Goal: Task Accomplishment & Management: Use online tool/utility

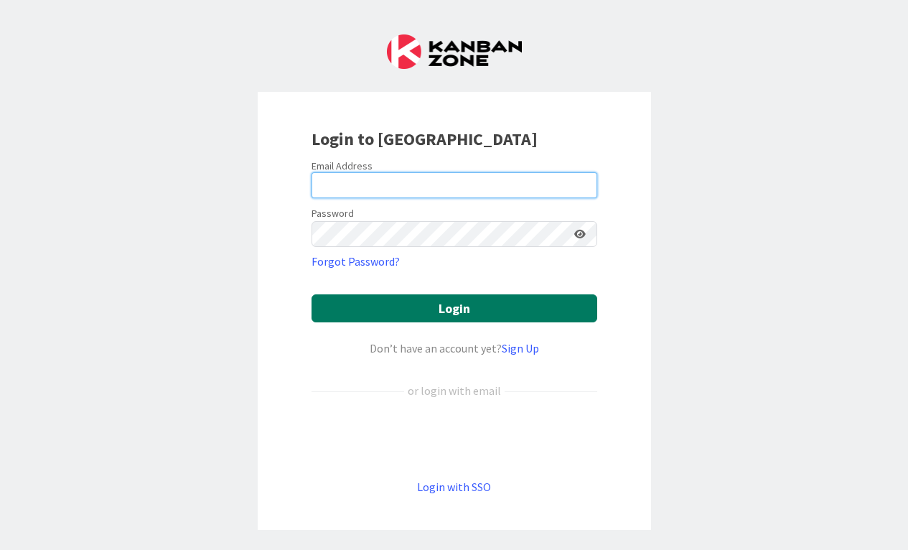
type input "[EMAIL_ADDRESS][DOMAIN_NAME]"
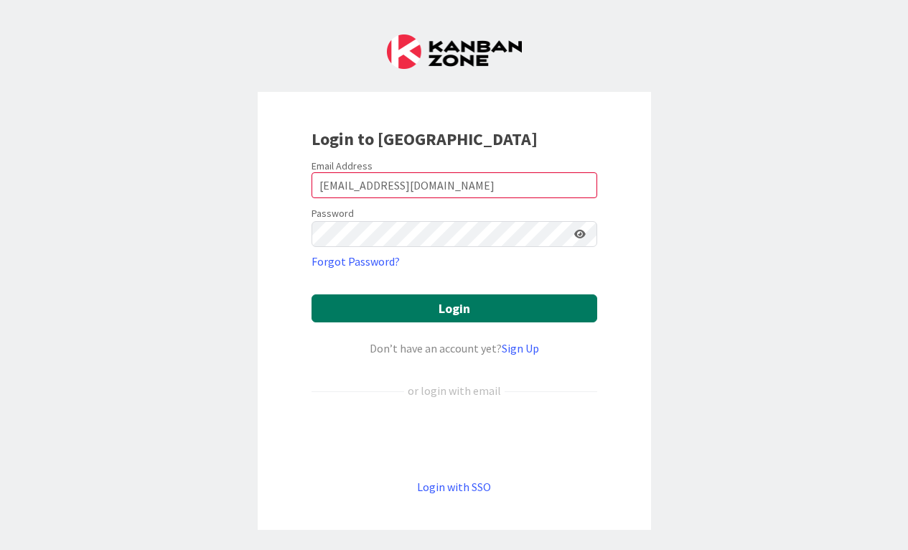
click at [450, 299] on button "Login" at bounding box center [454, 308] width 286 height 28
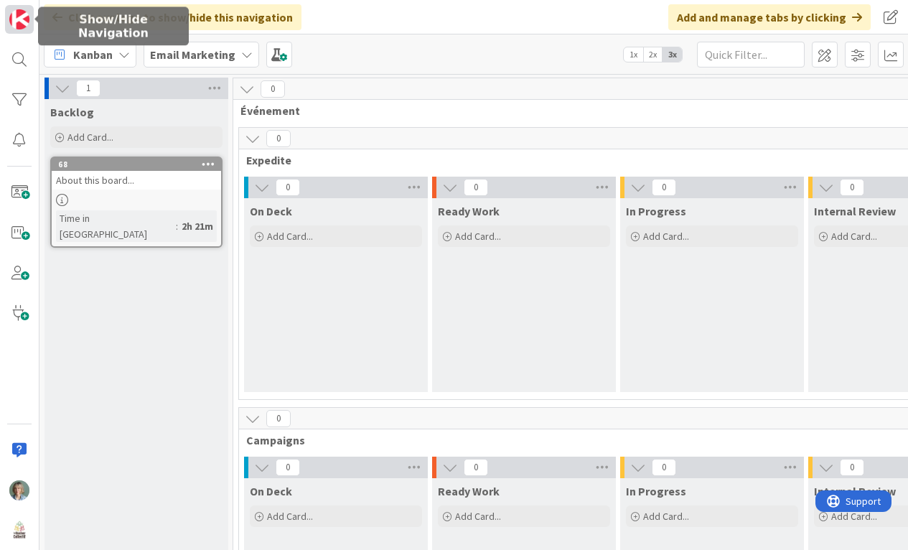
click at [22, 23] on img at bounding box center [19, 19] width 20 height 20
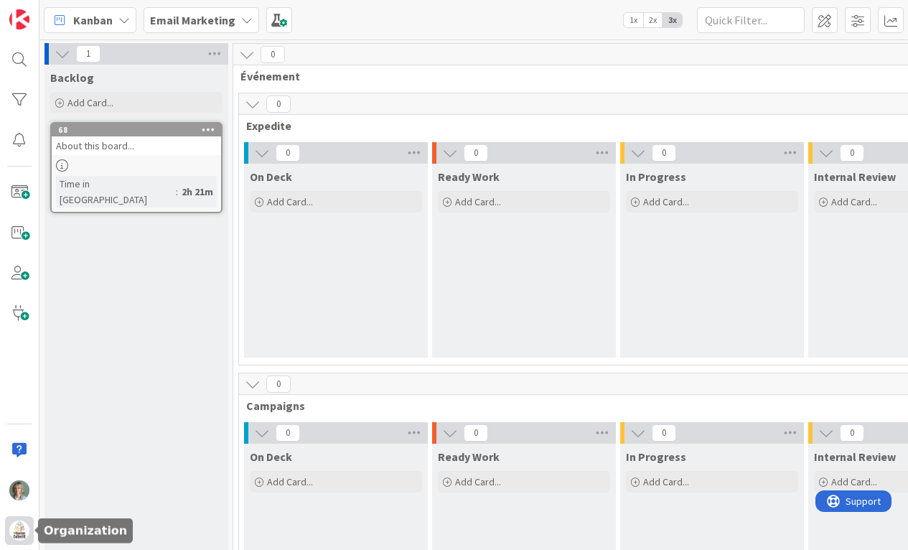
click at [15, 531] on img at bounding box center [19, 530] width 20 height 20
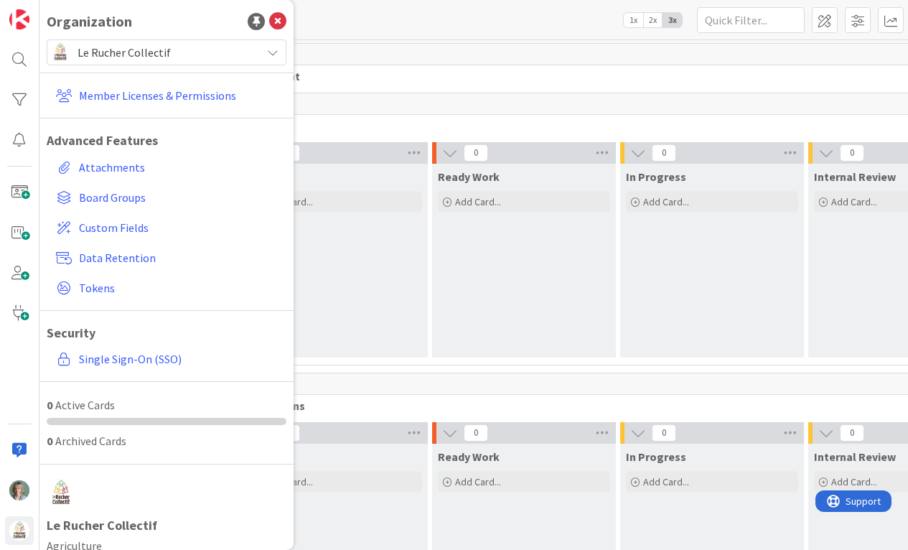
click at [187, 51] on span "Le Rucher Collectif" at bounding box center [165, 52] width 177 height 20
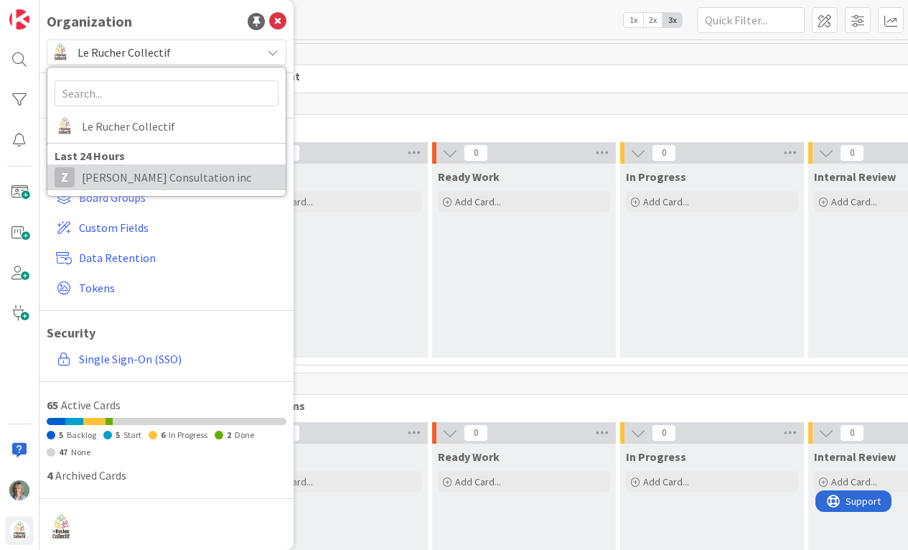
click at [142, 174] on span "[PERSON_NAME] Consultation inc" at bounding box center [180, 177] width 197 height 22
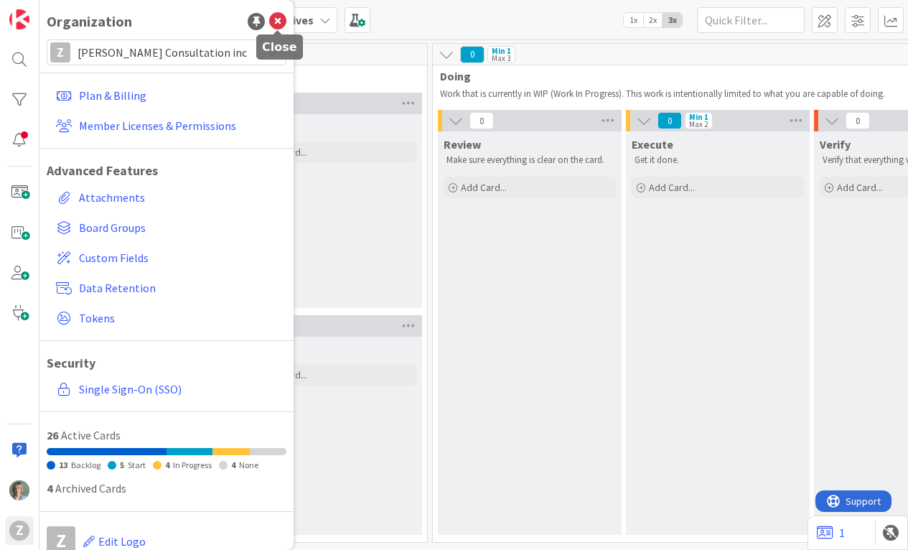
click at [283, 23] on icon at bounding box center [277, 21] width 17 height 17
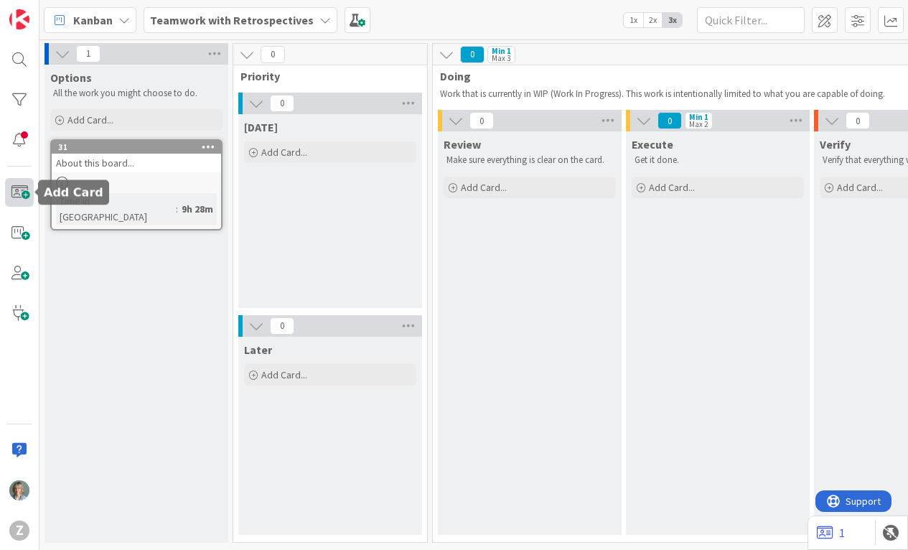
click at [20, 188] on span at bounding box center [19, 192] width 29 height 29
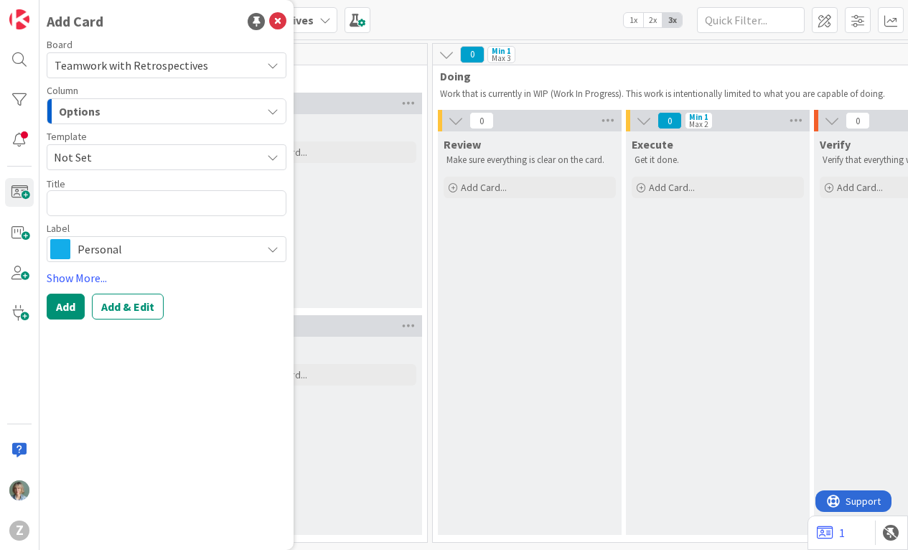
click at [175, 65] on span "Teamwork with Retrospectives" at bounding box center [132, 65] width 154 height 14
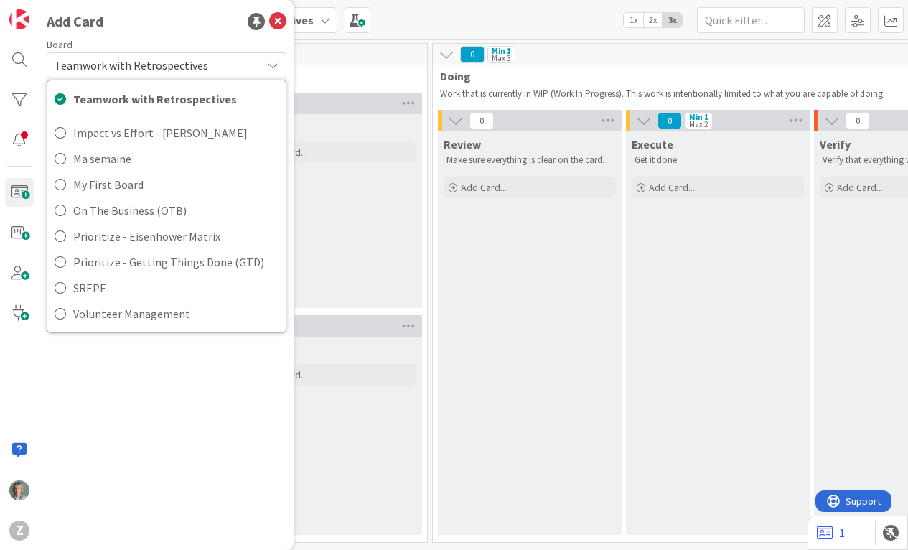
click at [175, 65] on span "Teamwork with Retrospectives" at bounding box center [132, 65] width 154 height 14
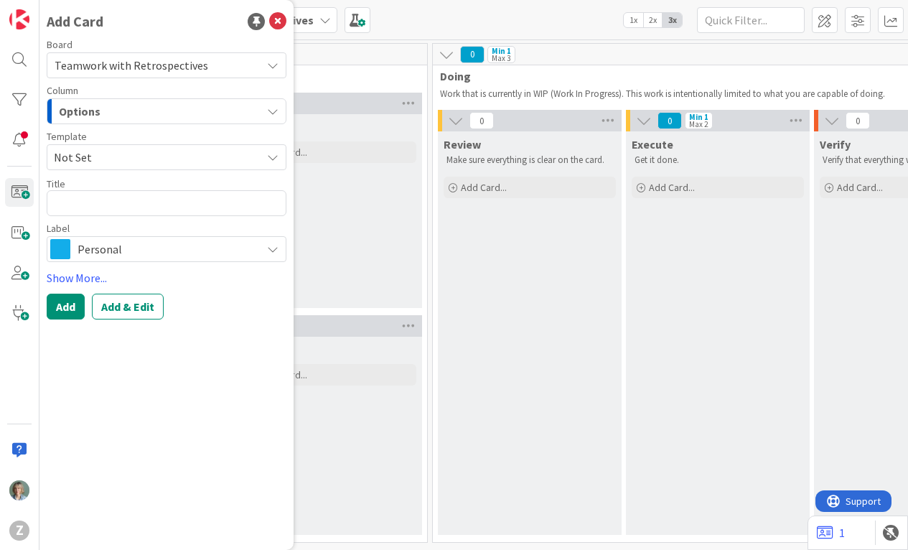
click at [148, 108] on div "Options" at bounding box center [158, 111] width 206 height 23
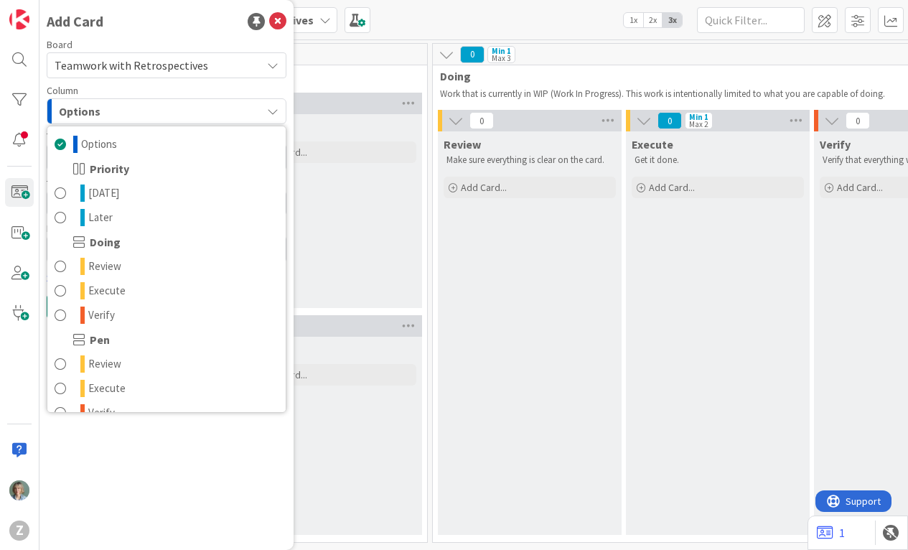
click at [148, 107] on div "Options" at bounding box center [158, 111] width 206 height 23
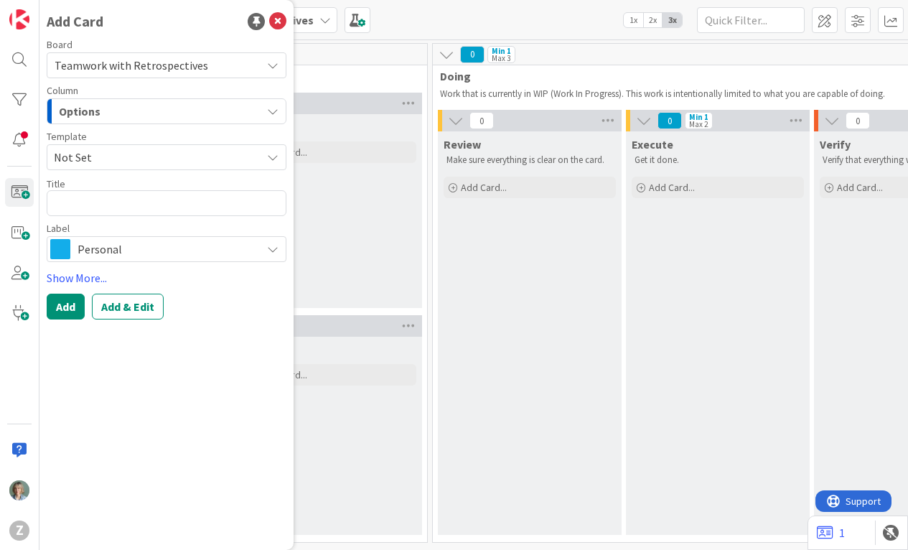
click at [124, 149] on span "Not Set" at bounding box center [152, 157] width 197 height 19
click at [100, 224] on link "Add Card Templates" at bounding box center [97, 223] width 101 height 26
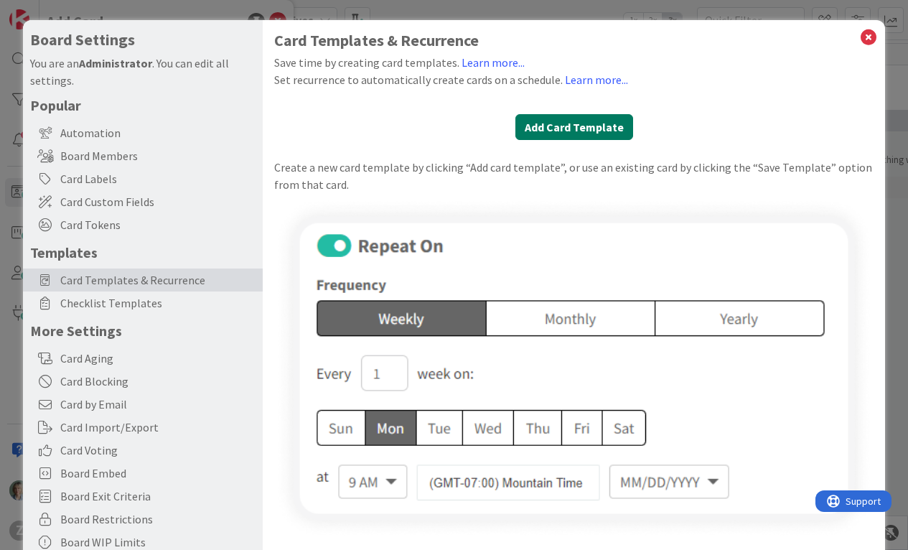
click at [543, 134] on button "Add Card Template" at bounding box center [574, 127] width 118 height 26
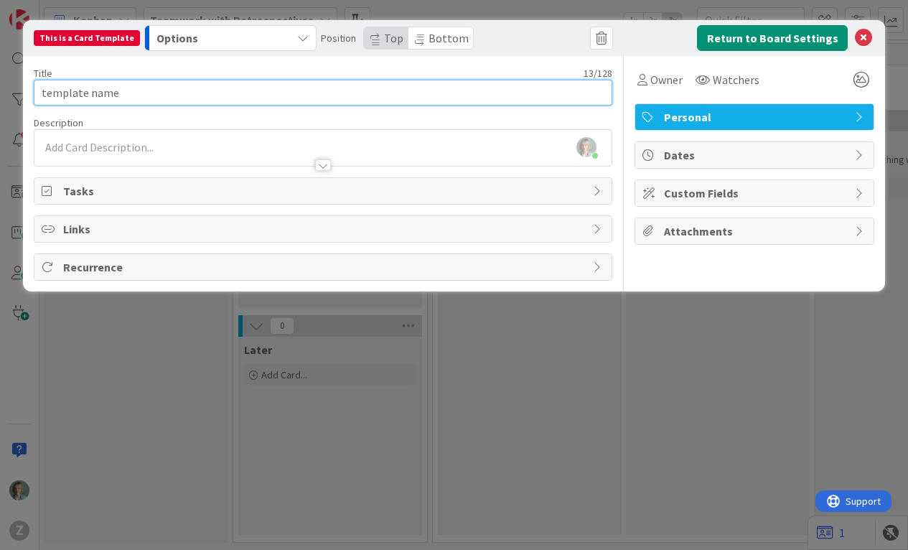
click at [134, 88] on input "template name" at bounding box center [323, 93] width 579 height 26
drag, startPoint x: 103, startPoint y: 91, endPoint x: 16, endPoint y: 90, distance: 87.5
click at [16, 90] on div "This is a Card Template Options Position Top Bottom Return to Board Settings Ti…" at bounding box center [454, 275] width 908 height 550
type input "Rôles et Responsabilités"
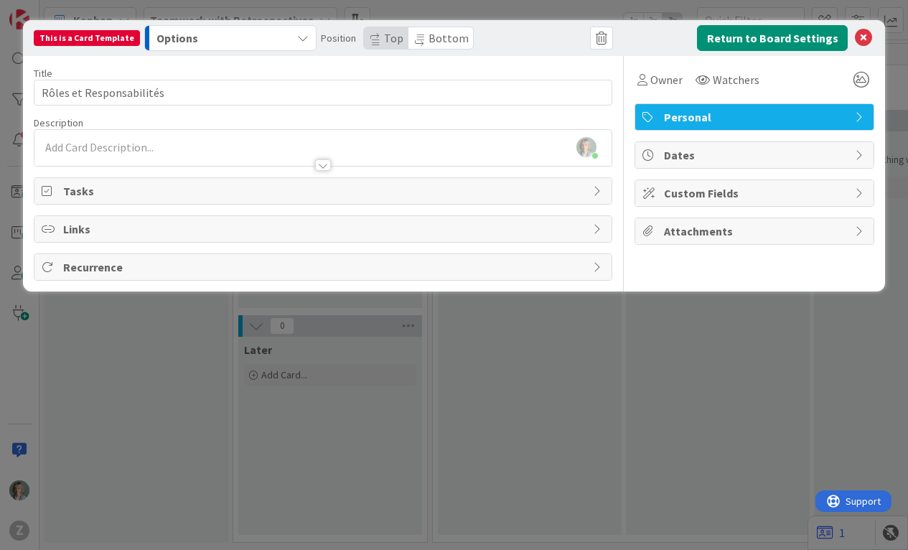
click at [77, 151] on div at bounding box center [323, 158] width 578 height 15
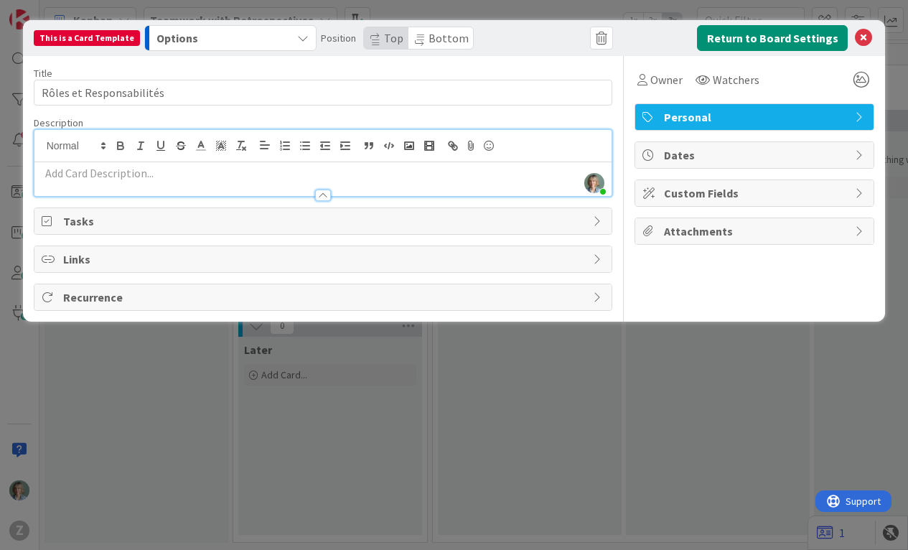
click at [84, 184] on div at bounding box center [323, 188] width 578 height 15
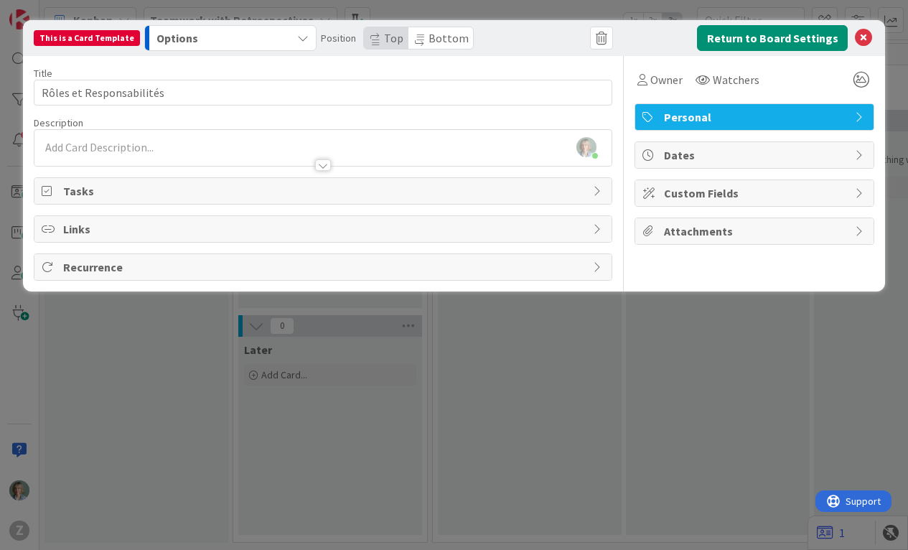
click at [95, 151] on div at bounding box center [323, 158] width 578 height 15
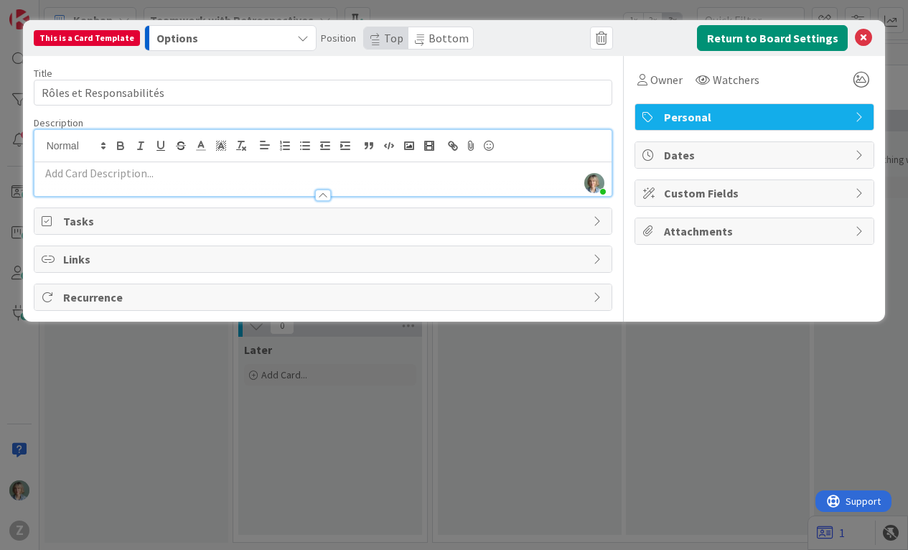
click at [91, 179] on p at bounding box center [323, 173] width 563 height 17
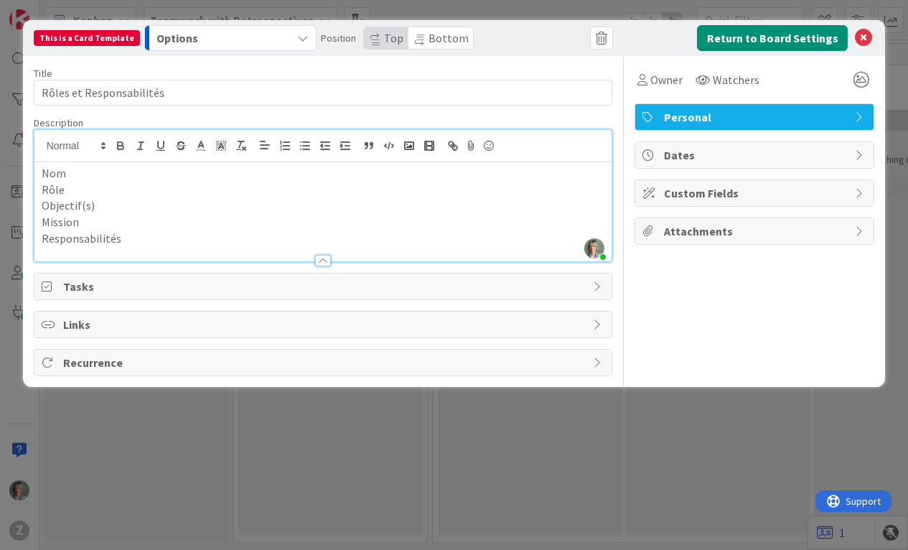
click at [297, 40] on icon "button" at bounding box center [302, 37] width 11 height 11
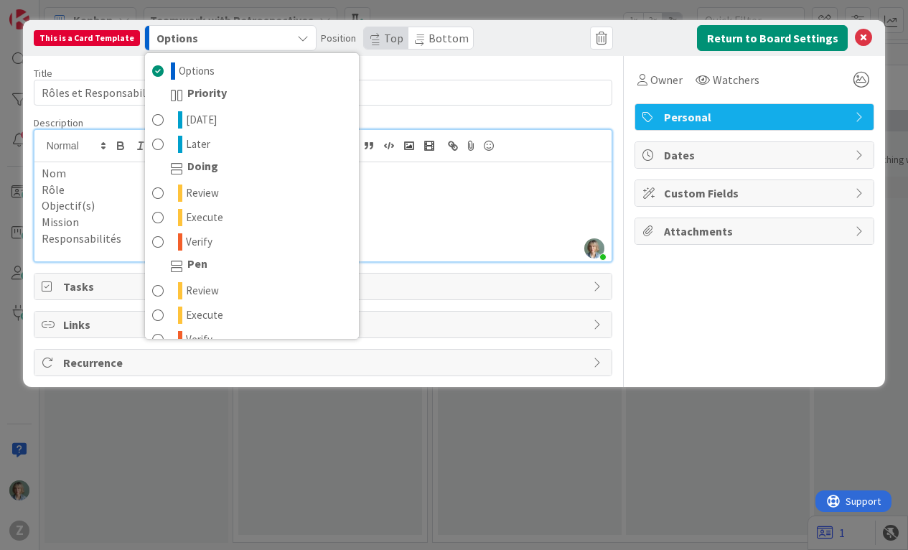
click at [297, 40] on icon "button" at bounding box center [302, 37] width 11 height 11
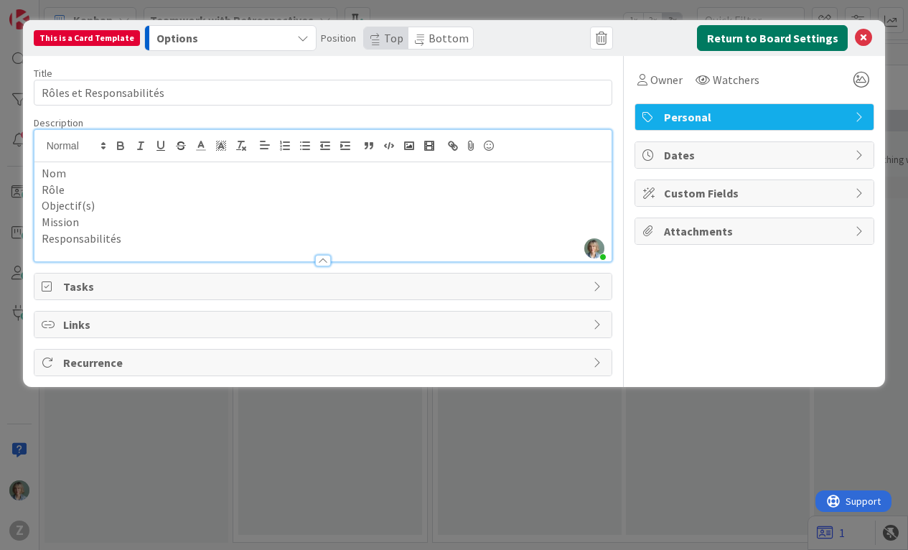
click at [832, 39] on button "Return to Board Settings" at bounding box center [772, 38] width 151 height 26
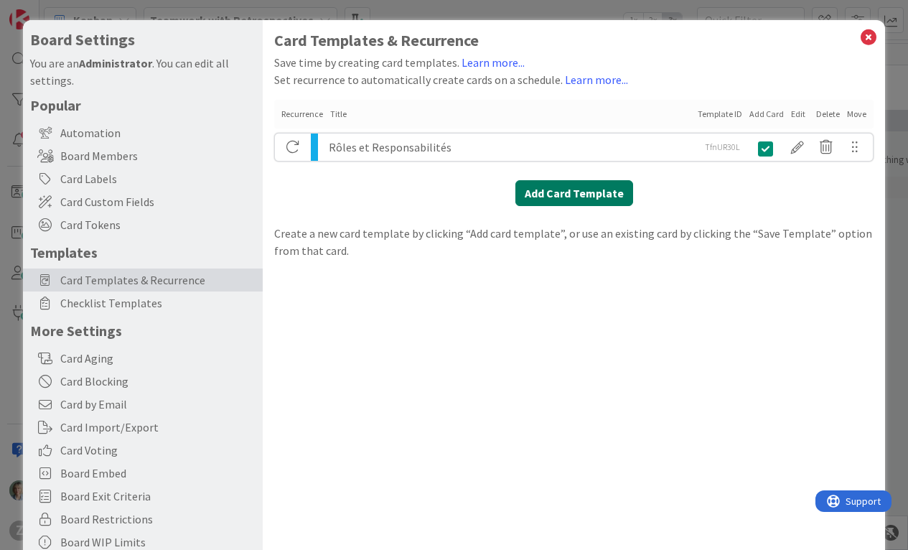
click at [608, 195] on button "Add Card Template" at bounding box center [574, 193] width 118 height 26
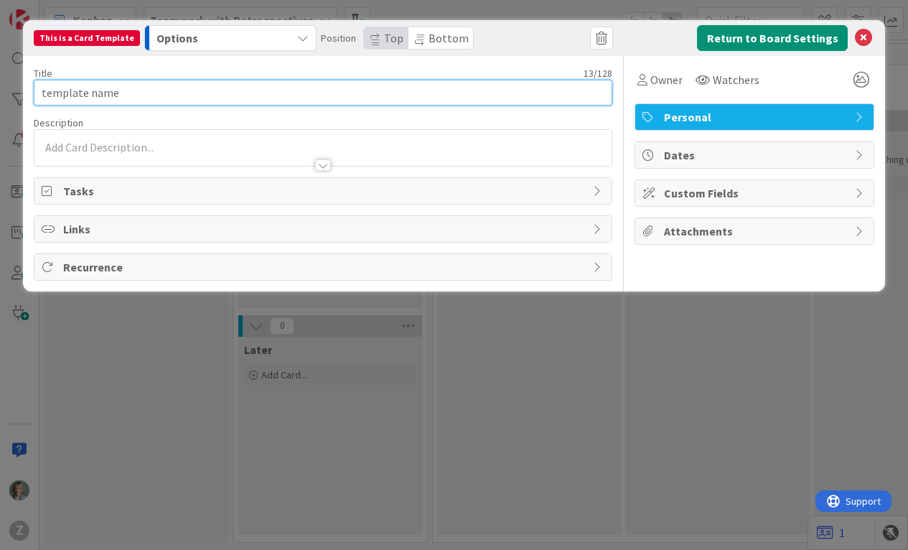
click at [155, 98] on input "template name" at bounding box center [323, 93] width 579 height 26
type input "Présentation du comité"
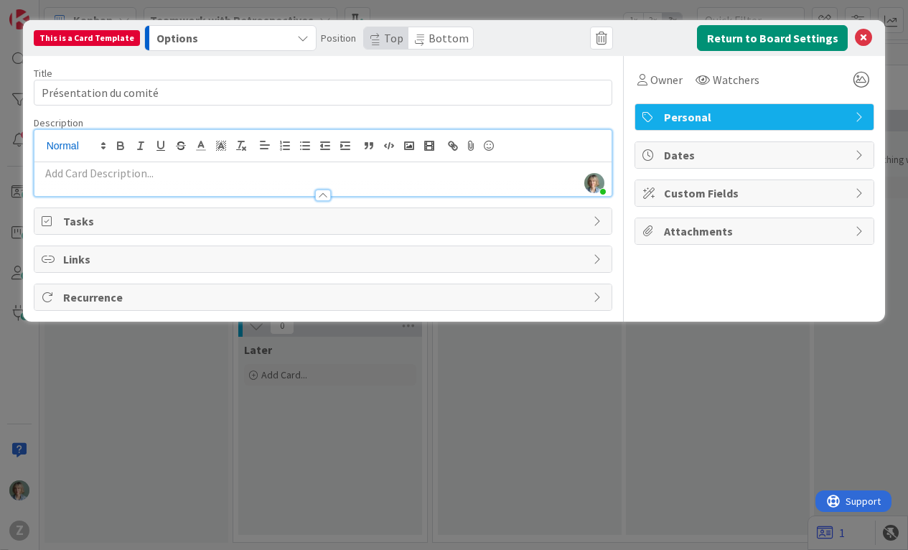
click at [95, 147] on div "[PERSON_NAME] just joined" at bounding box center [323, 163] width 578 height 66
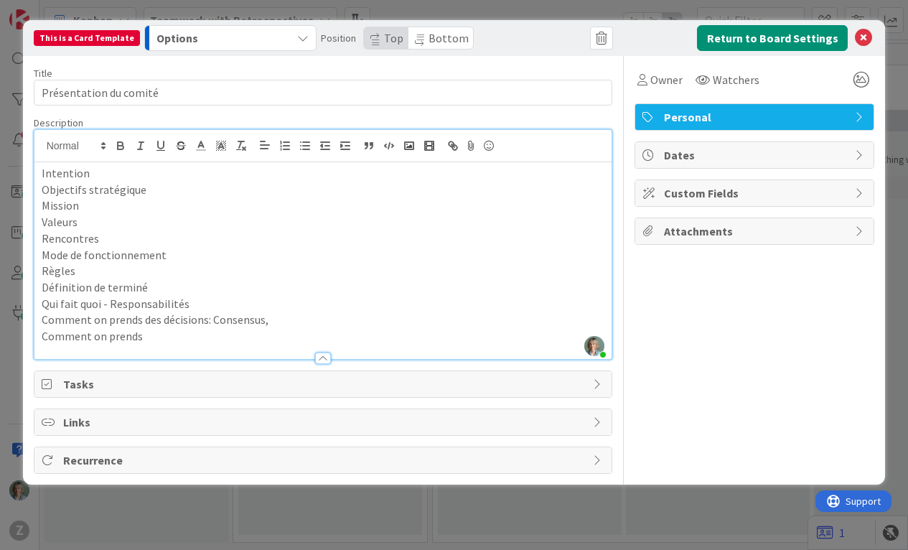
drag, startPoint x: 160, startPoint y: 341, endPoint x: 39, endPoint y: 335, distance: 121.4
click at [39, 334] on div "Intention Objectifs stratégique Mission Valeurs Rencontres Mode de fonctionneme…" at bounding box center [323, 260] width 578 height 197
click at [865, 40] on icon at bounding box center [863, 37] width 17 height 17
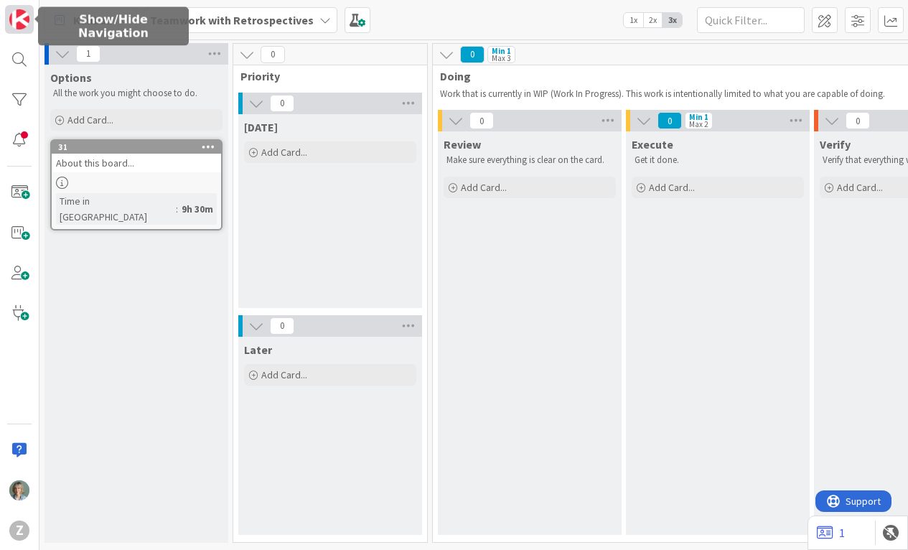
click at [19, 20] on img at bounding box center [19, 19] width 20 height 20
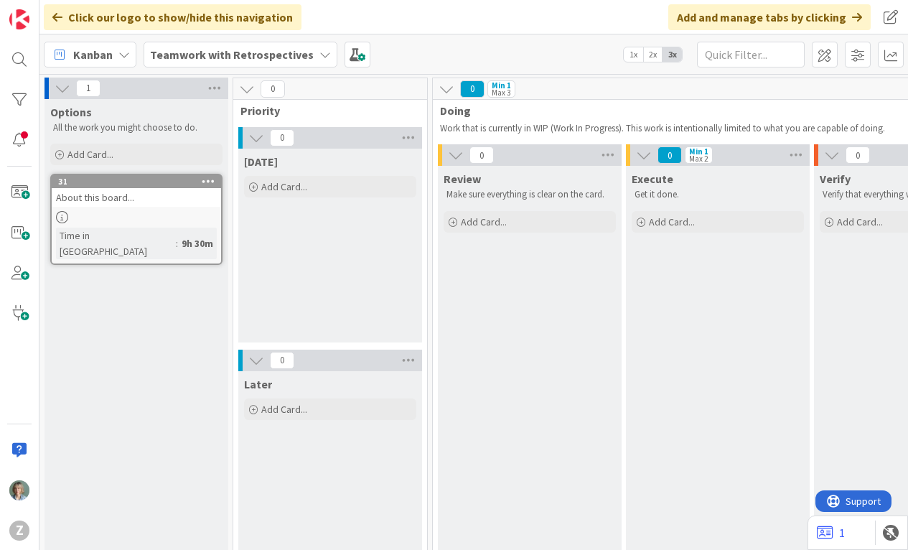
click at [126, 55] on icon at bounding box center [123, 54] width 11 height 11
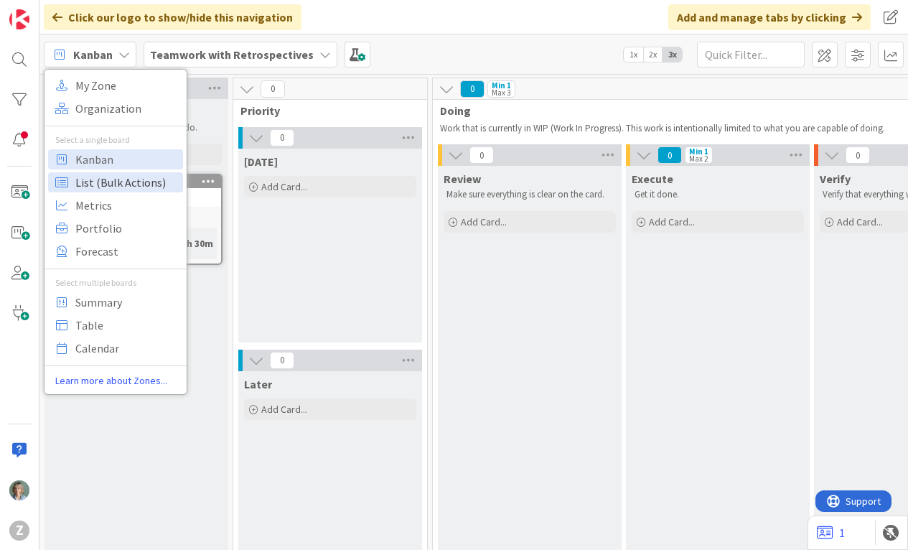
click at [119, 179] on span "List (Bulk Actions)" at bounding box center [126, 183] width 103 height 22
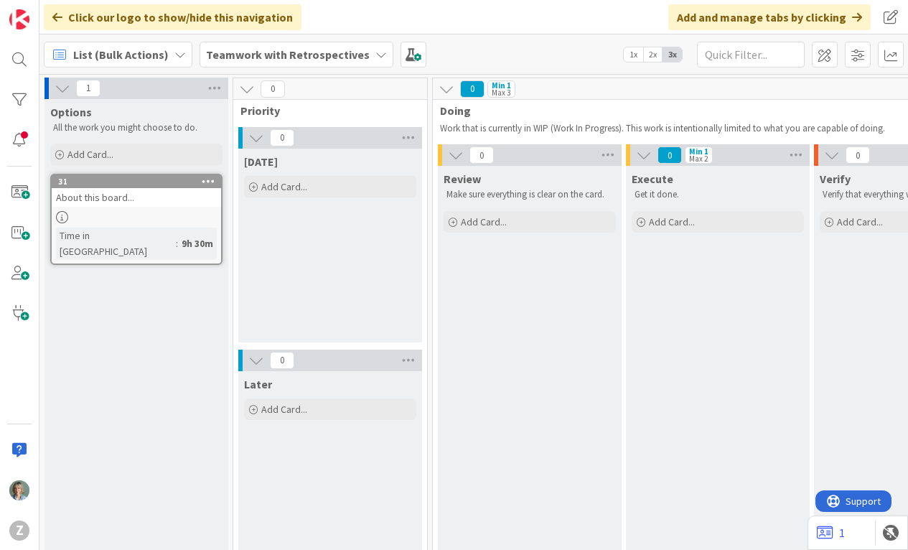
click at [174, 52] on icon at bounding box center [179, 54] width 11 height 11
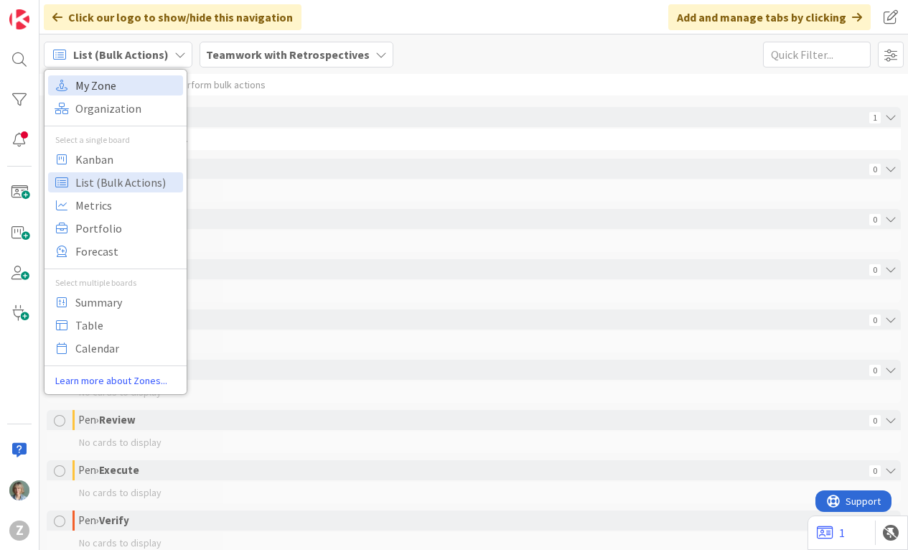
click at [108, 83] on span "My Zone" at bounding box center [126, 86] width 103 height 22
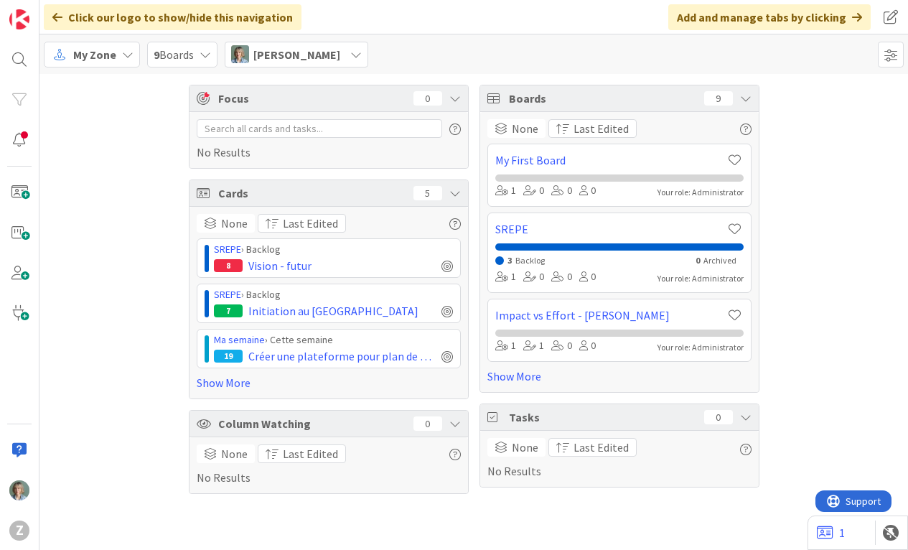
click at [122, 55] on icon at bounding box center [127, 54] width 11 height 11
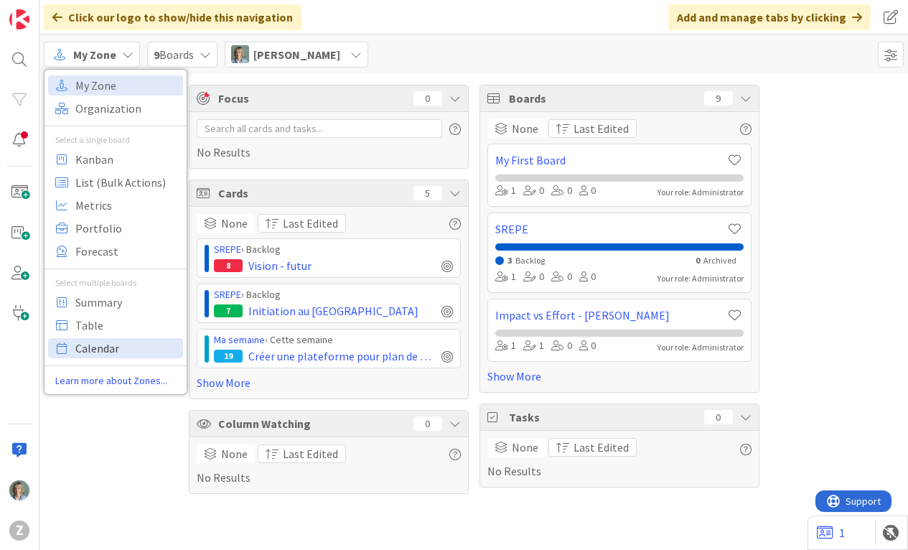
click at [100, 345] on span "Calendar" at bounding box center [126, 348] width 103 height 22
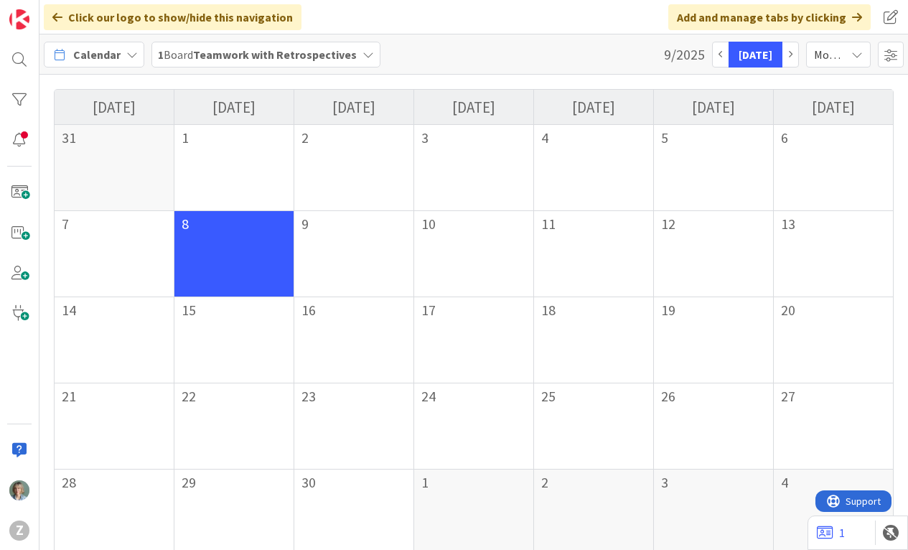
click at [127, 55] on icon at bounding box center [131, 54] width 11 height 11
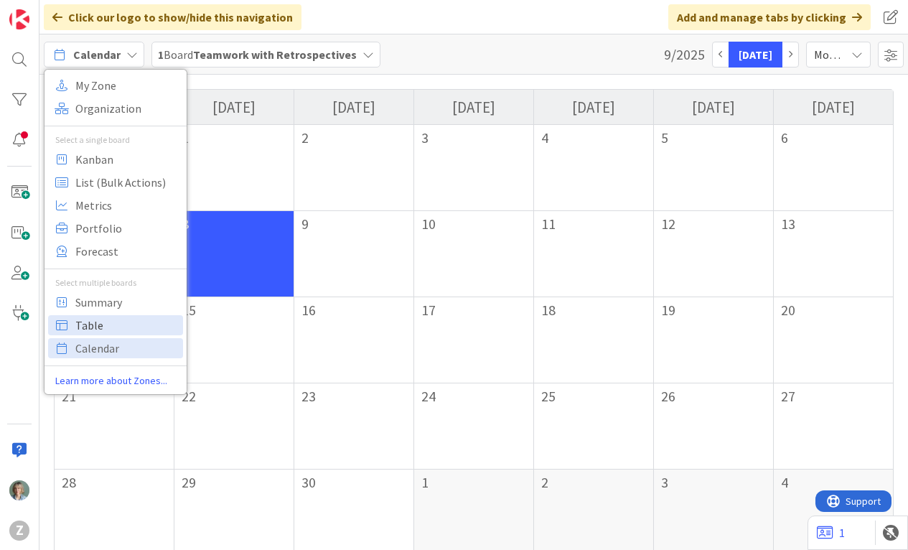
click at [101, 319] on span "Table" at bounding box center [126, 325] width 103 height 22
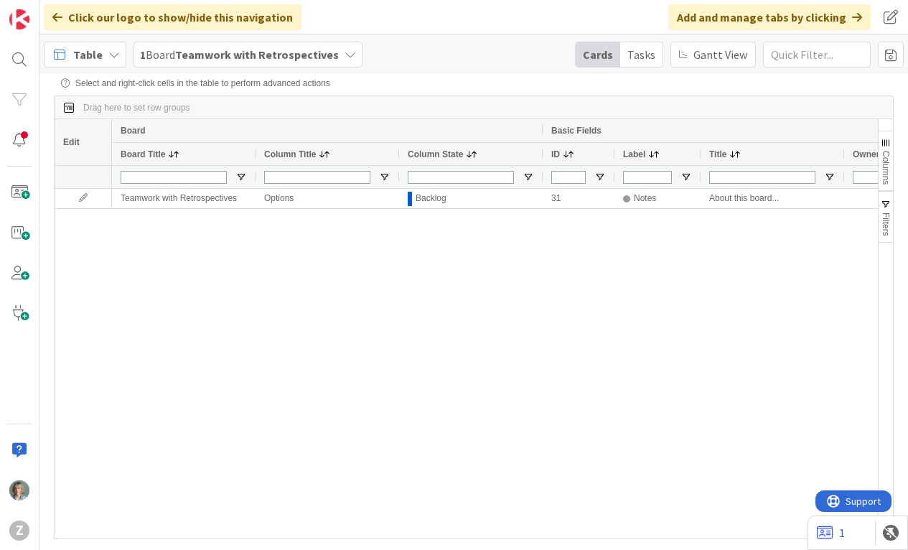
click at [112, 54] on icon at bounding box center [113, 54] width 11 height 11
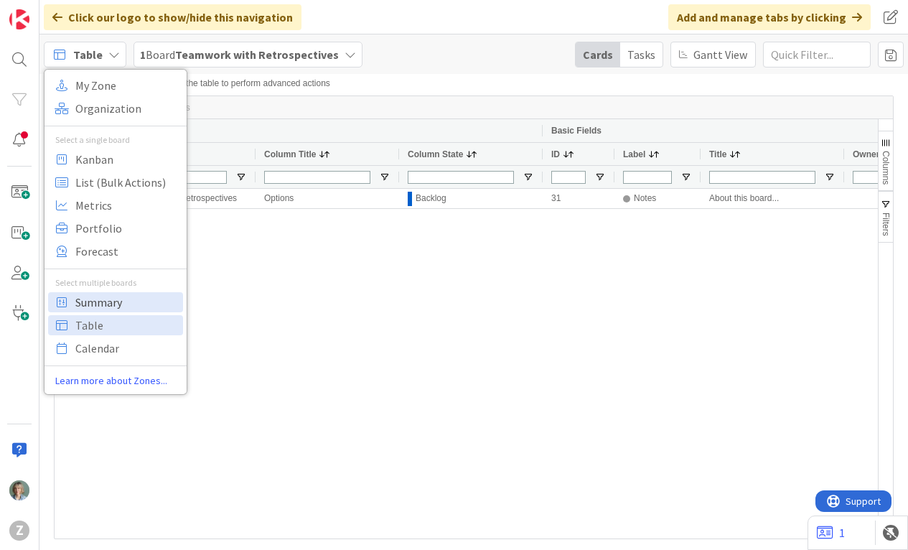
click at [144, 304] on span "Summary" at bounding box center [126, 302] width 103 height 22
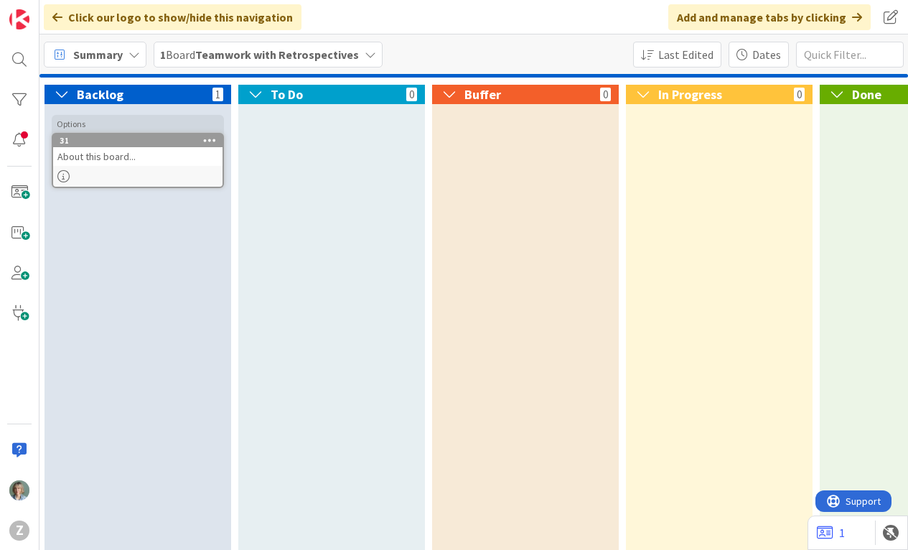
click at [130, 52] on icon at bounding box center [133, 54] width 11 height 11
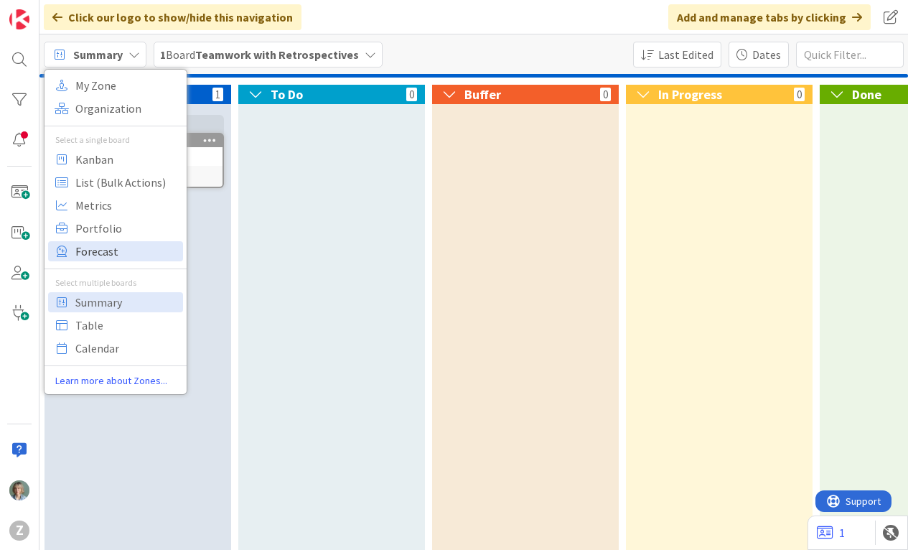
click at [114, 254] on span "Forecast" at bounding box center [126, 251] width 103 height 22
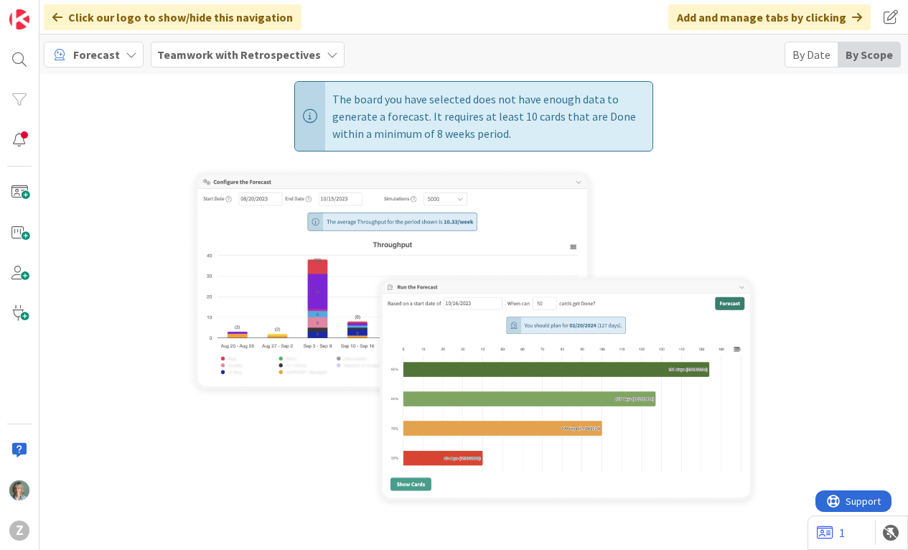
click at [128, 51] on icon at bounding box center [131, 54] width 11 height 11
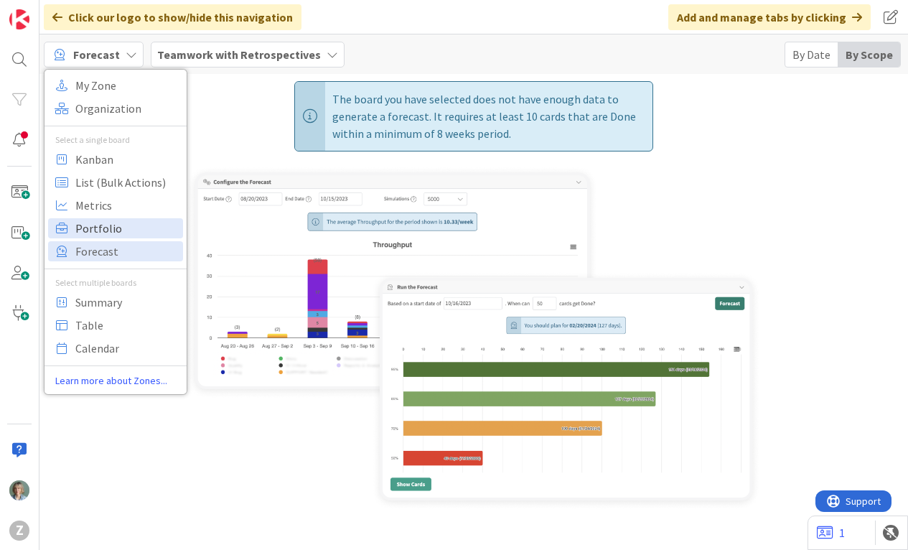
click at [95, 228] on span "Portfolio" at bounding box center [126, 228] width 103 height 22
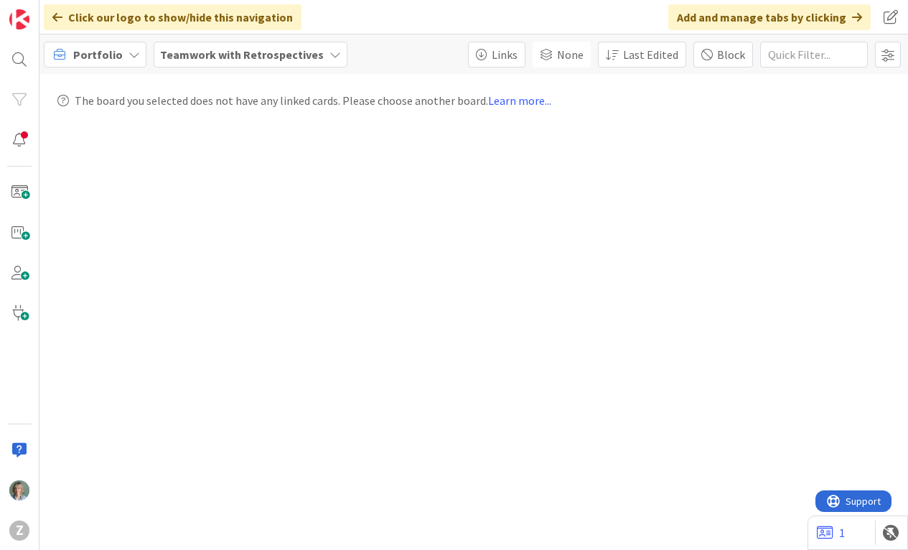
click at [128, 52] on icon at bounding box center [133, 54] width 11 height 11
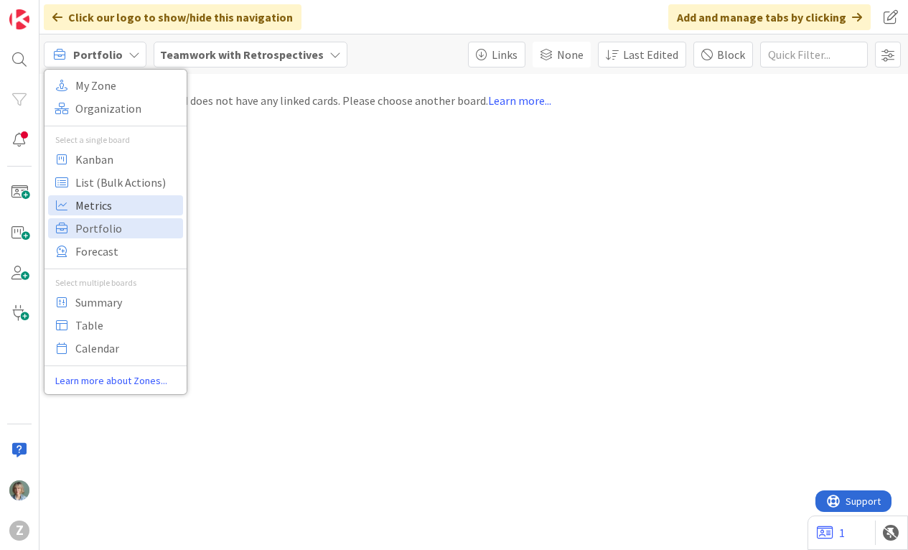
click at [111, 210] on span "Metrics" at bounding box center [126, 205] width 103 height 22
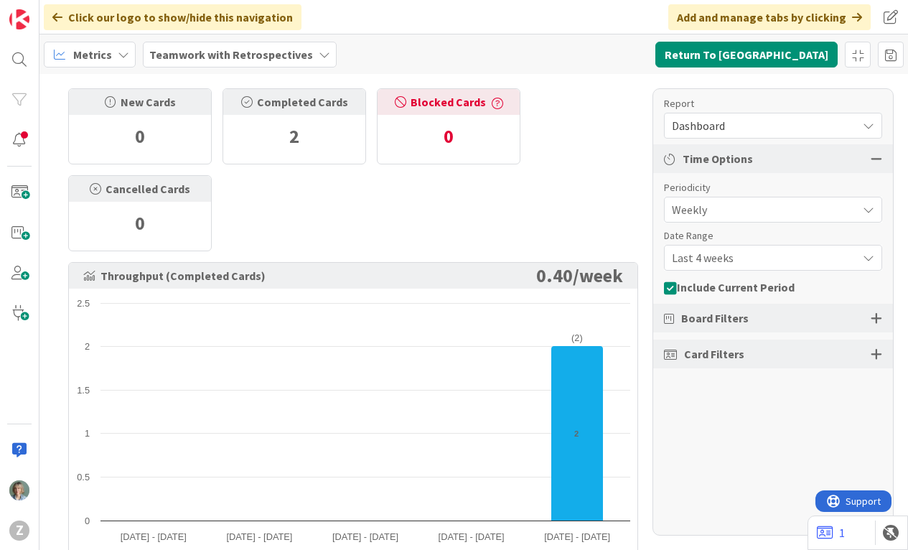
click at [121, 49] on icon at bounding box center [123, 54] width 11 height 11
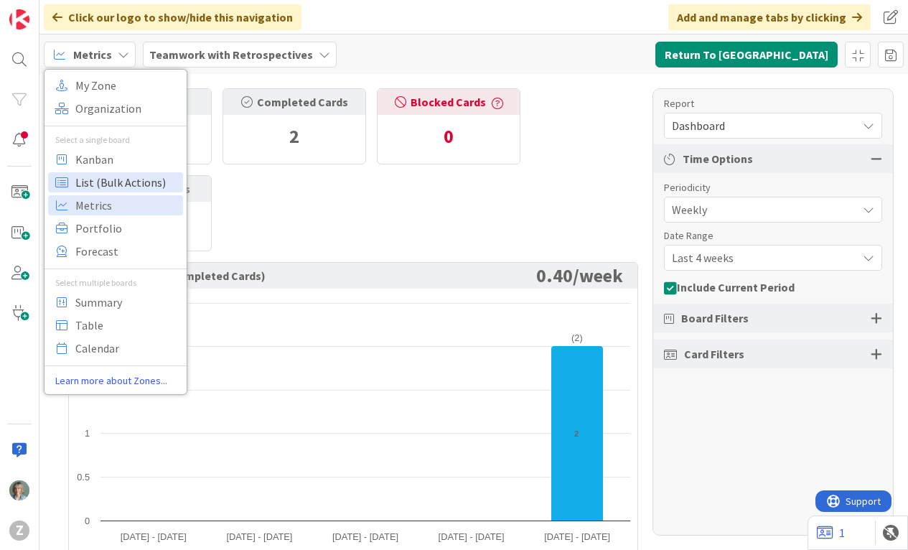
click at [99, 179] on span "List (Bulk Actions)" at bounding box center [126, 183] width 103 height 22
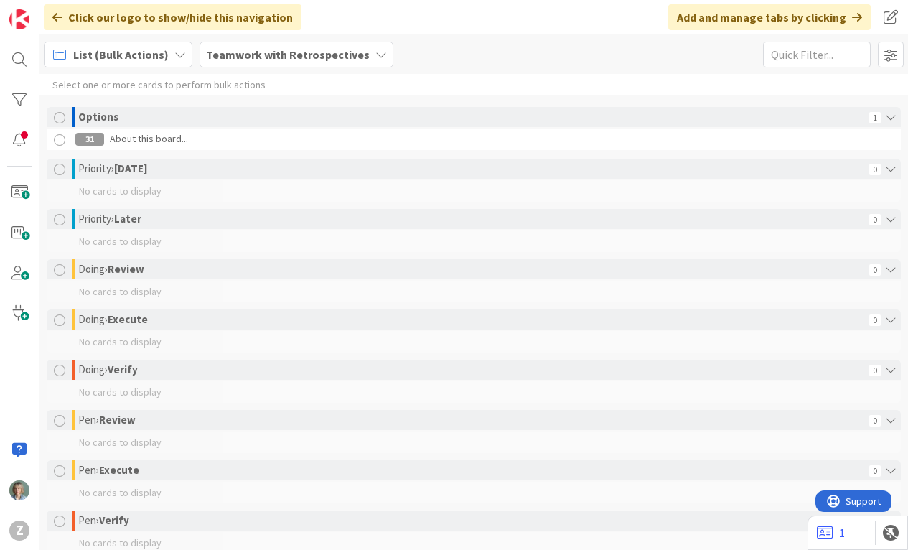
click at [174, 53] on icon at bounding box center [179, 54] width 11 height 11
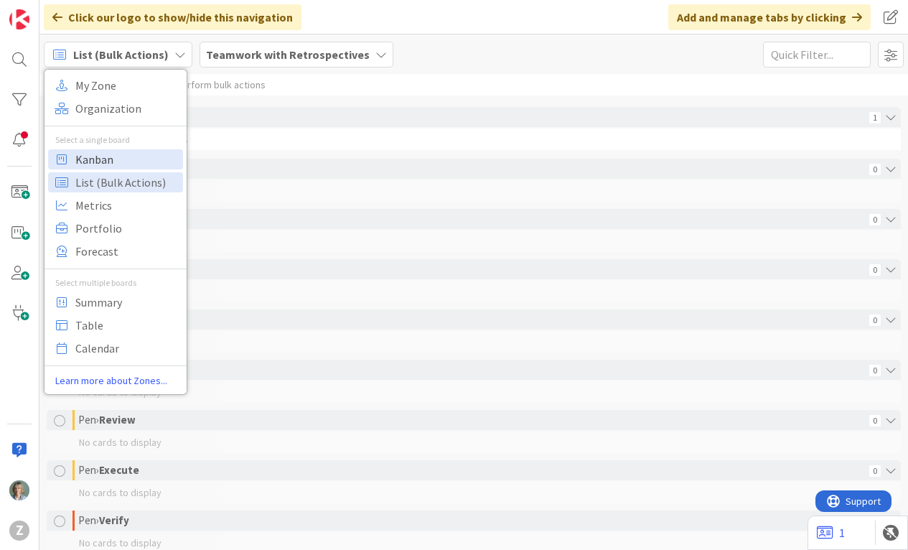
click at [113, 155] on span "Kanban" at bounding box center [126, 160] width 103 height 22
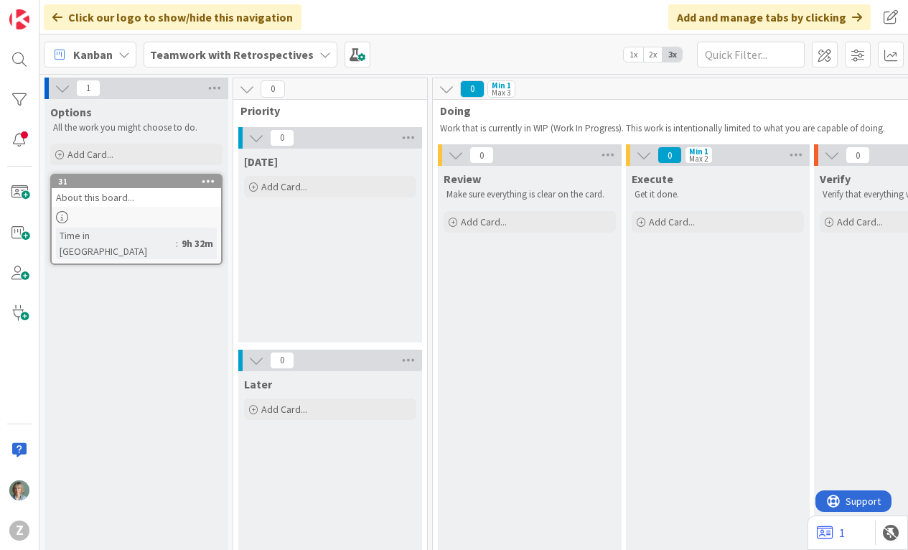
click at [227, 54] on b "Teamwork with Retrospectives" at bounding box center [232, 54] width 164 height 14
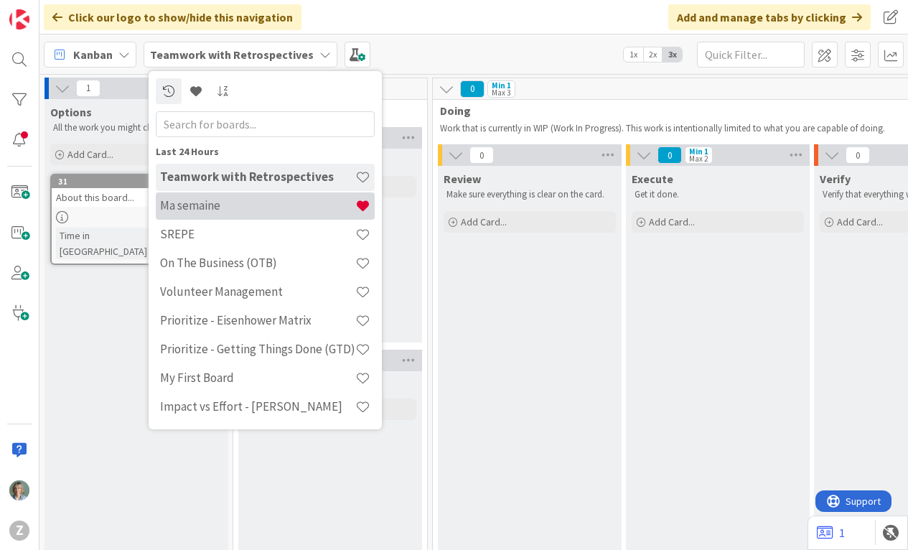
click at [204, 207] on h4 "Ma semaine" at bounding box center [257, 205] width 195 height 14
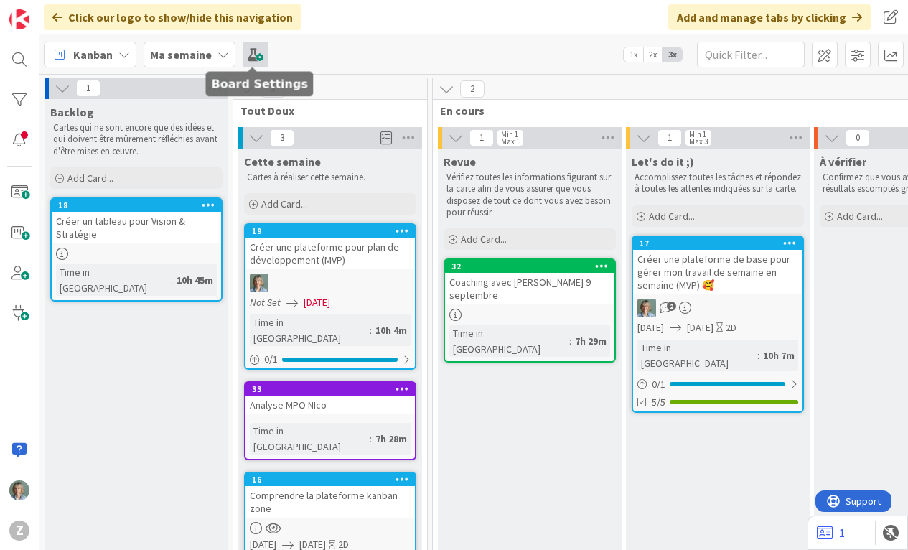
click at [250, 49] on span at bounding box center [256, 55] width 26 height 26
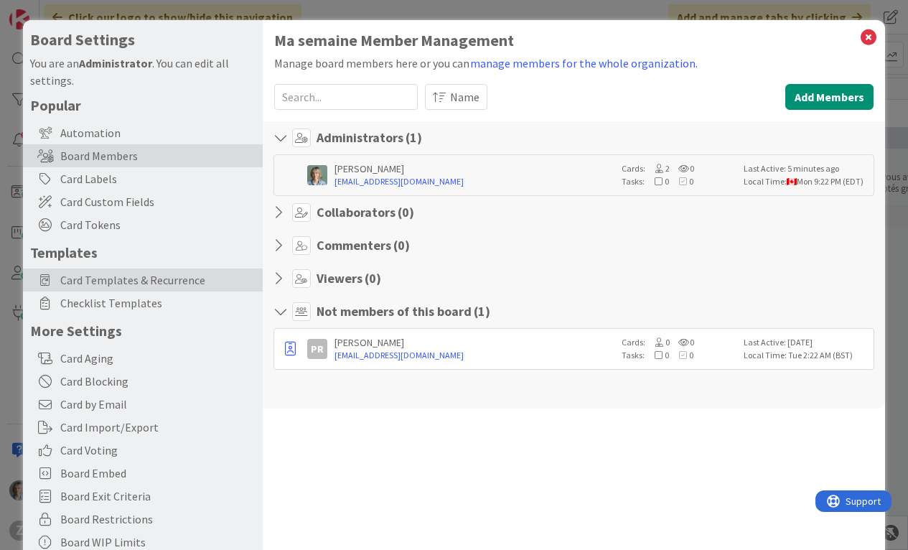
click at [141, 286] on span "Card Templates & Recurrence" at bounding box center [157, 279] width 195 height 17
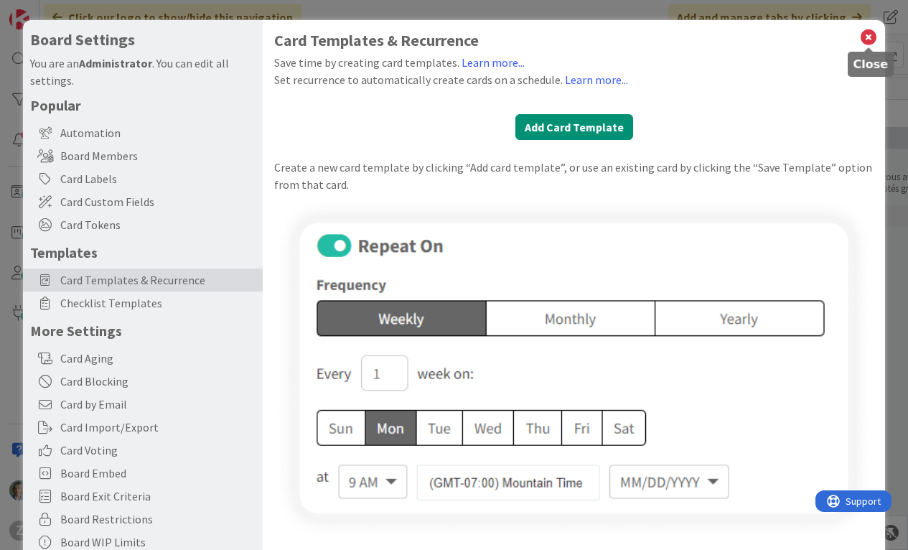
click at [870, 29] on icon at bounding box center [868, 37] width 19 height 20
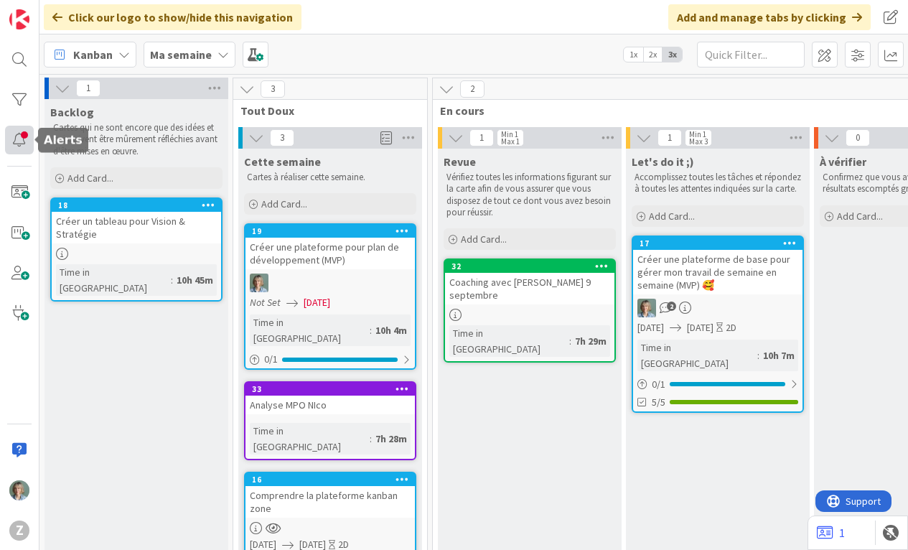
click at [23, 140] on div at bounding box center [19, 140] width 29 height 29
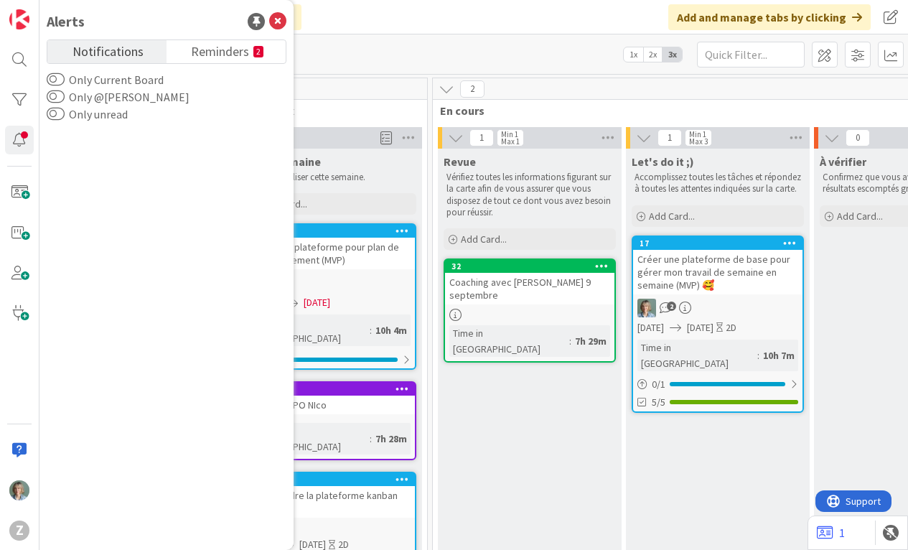
click at [428, 39] on div "Kanban My Zone Organization Select a single board Kanban List (Bulk Actions) Me…" at bounding box center [473, 53] width 868 height 39
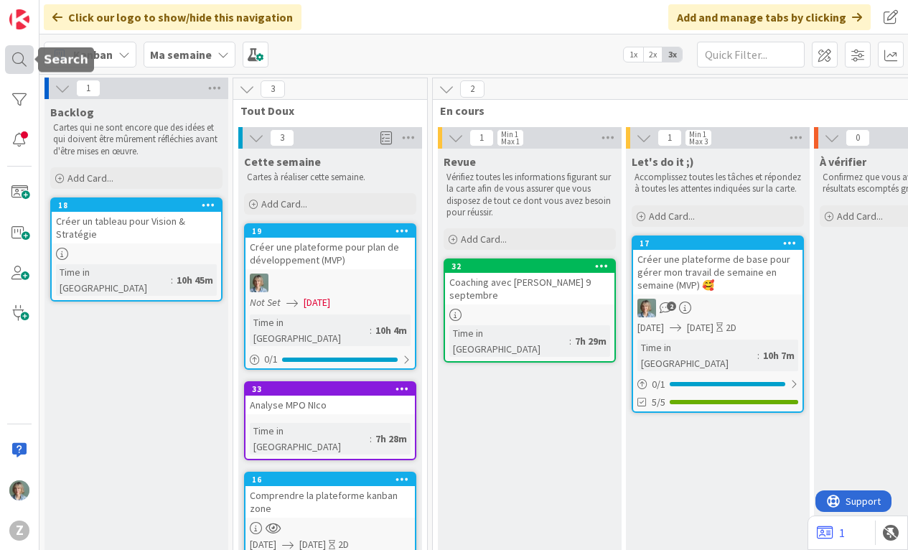
click at [22, 60] on div at bounding box center [19, 59] width 29 height 29
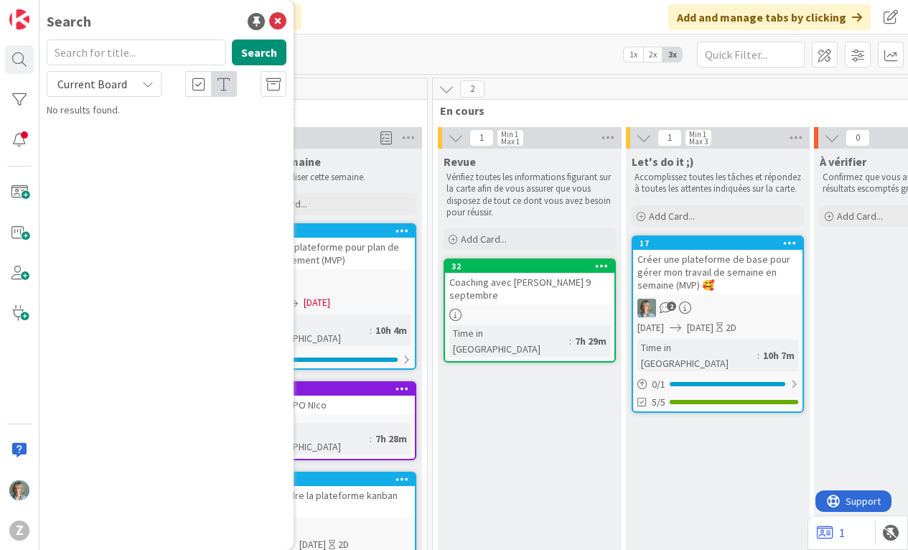
click at [151, 79] on icon at bounding box center [147, 83] width 11 height 11
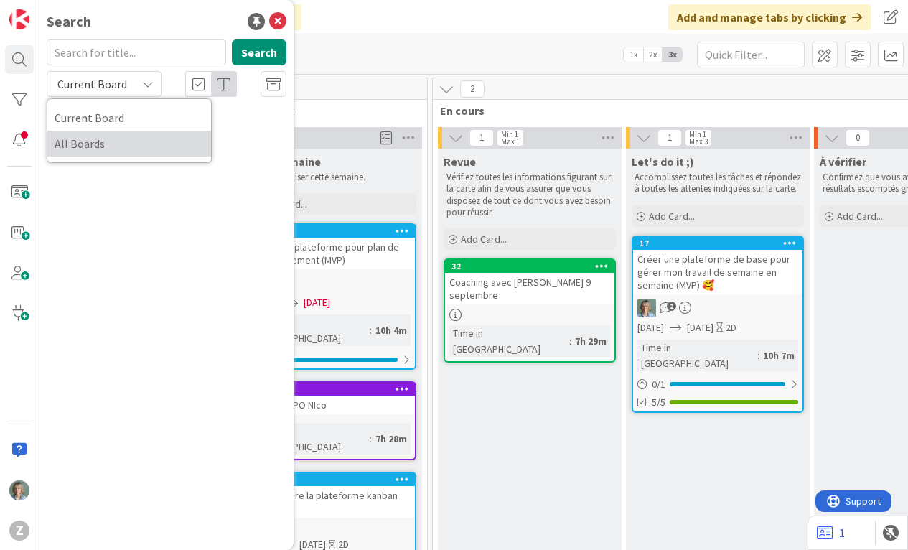
click at [123, 141] on span "All Boards" at bounding box center [129, 144] width 149 height 22
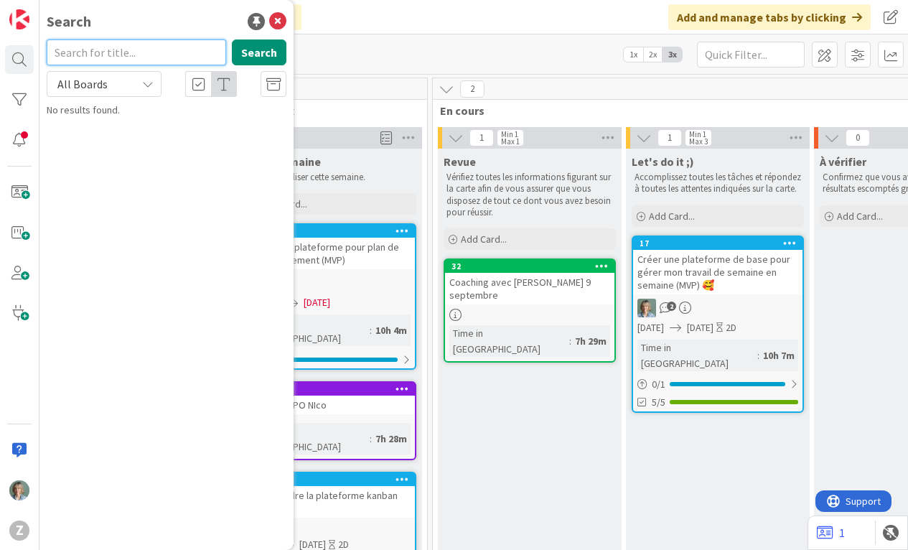
click at [181, 55] on input "text" at bounding box center [136, 52] width 179 height 26
click at [200, 84] on icon at bounding box center [198, 84] width 13 height 14
click at [228, 85] on icon at bounding box center [223, 84] width 13 height 14
click at [202, 87] on icon at bounding box center [198, 84] width 13 height 14
click at [227, 87] on icon at bounding box center [223, 84] width 13 height 14
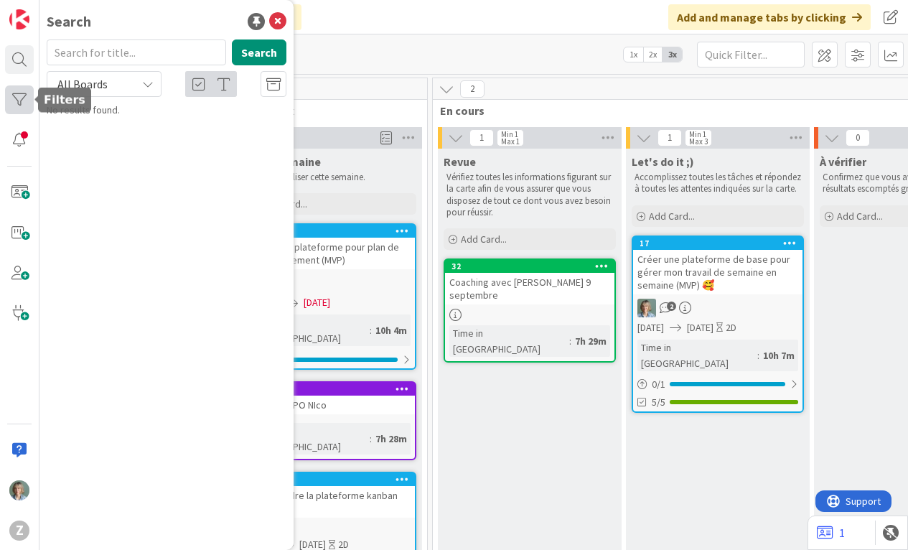
click at [18, 98] on div at bounding box center [19, 99] width 29 height 29
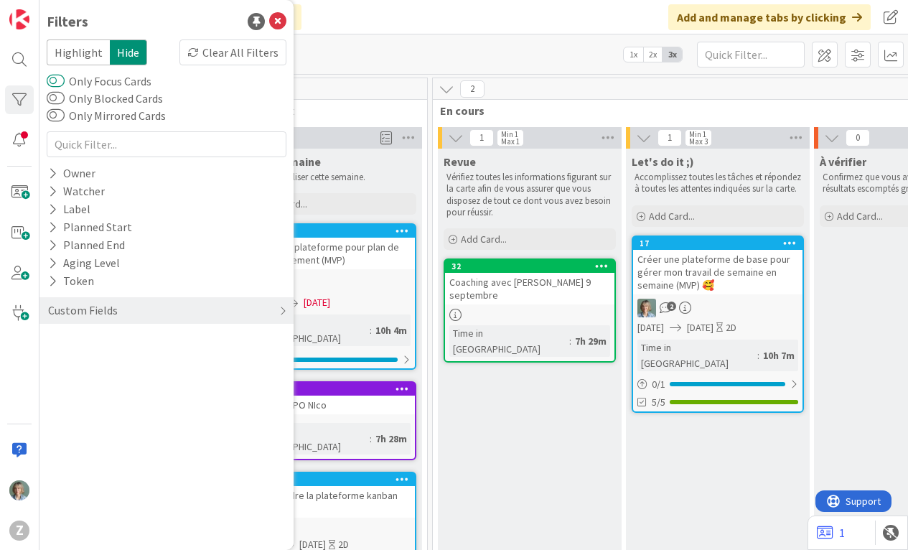
click at [57, 82] on button "Only Focus Cards" at bounding box center [56, 81] width 18 height 14
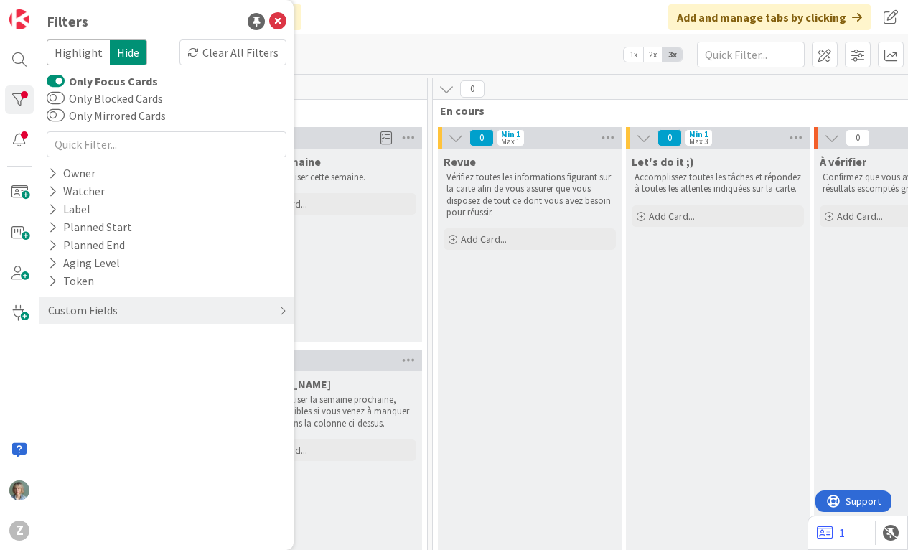
click at [57, 82] on button "Only Focus Cards" at bounding box center [56, 81] width 18 height 14
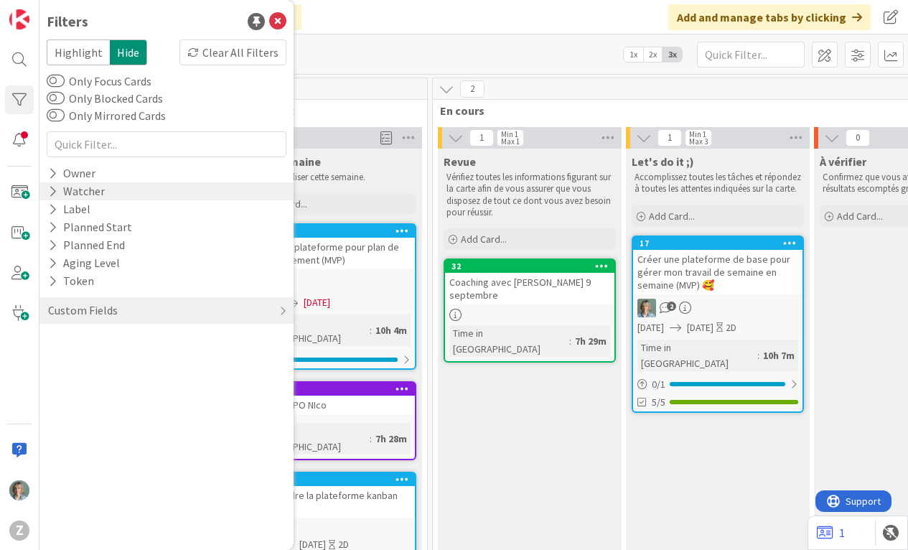
click at [55, 190] on icon at bounding box center [52, 191] width 9 height 12
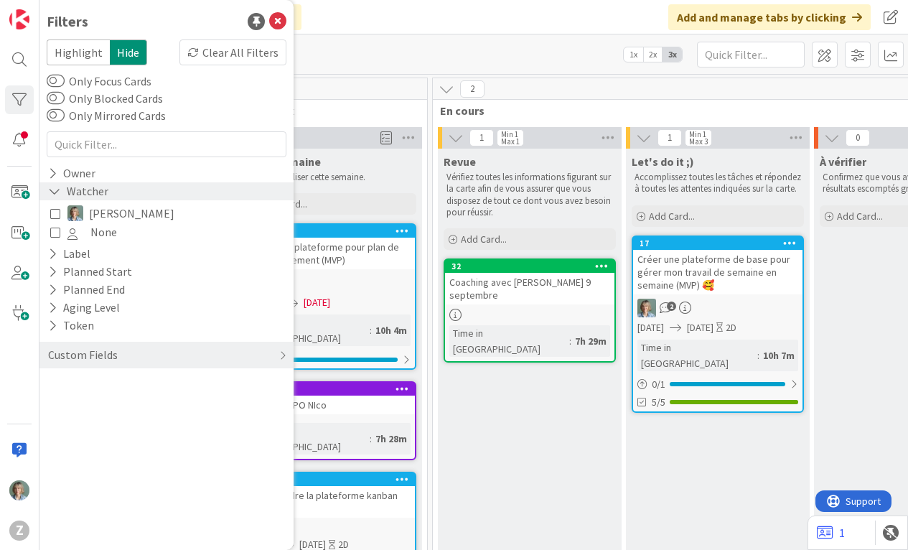
click at [55, 190] on icon at bounding box center [54, 191] width 13 height 12
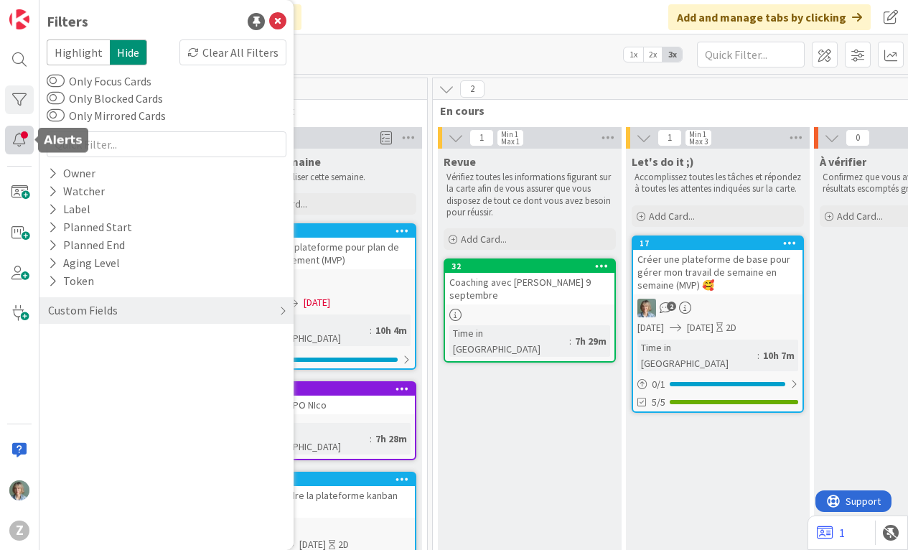
click at [15, 140] on div at bounding box center [19, 140] width 29 height 29
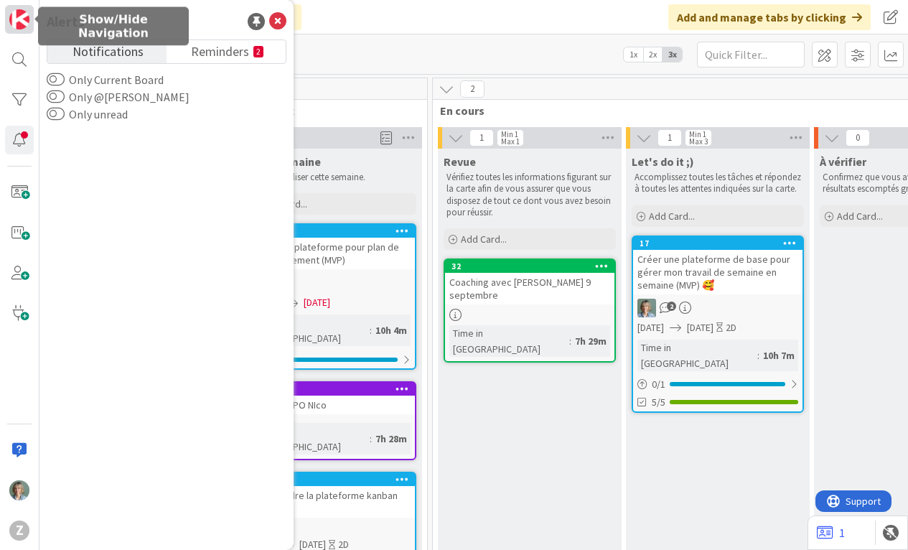
click at [20, 9] on img at bounding box center [19, 19] width 20 height 20
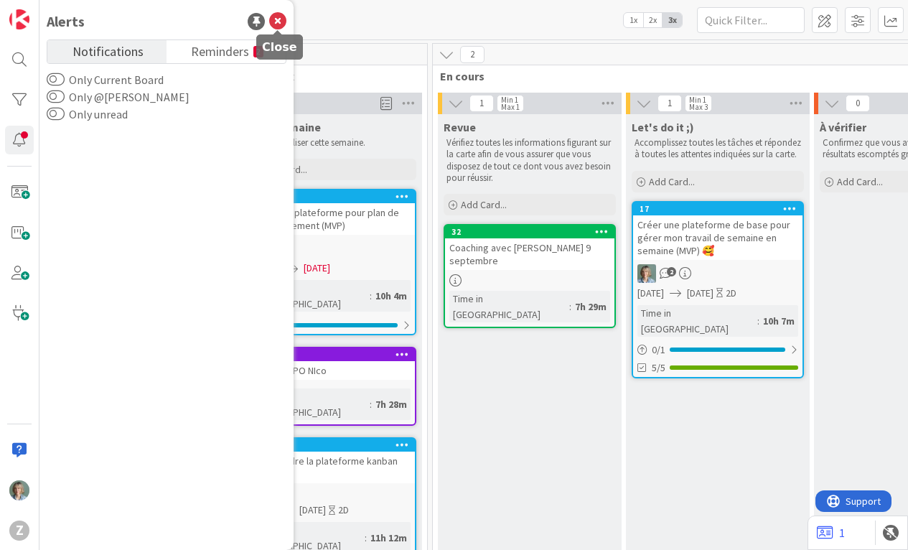
click at [277, 17] on icon at bounding box center [277, 21] width 17 height 17
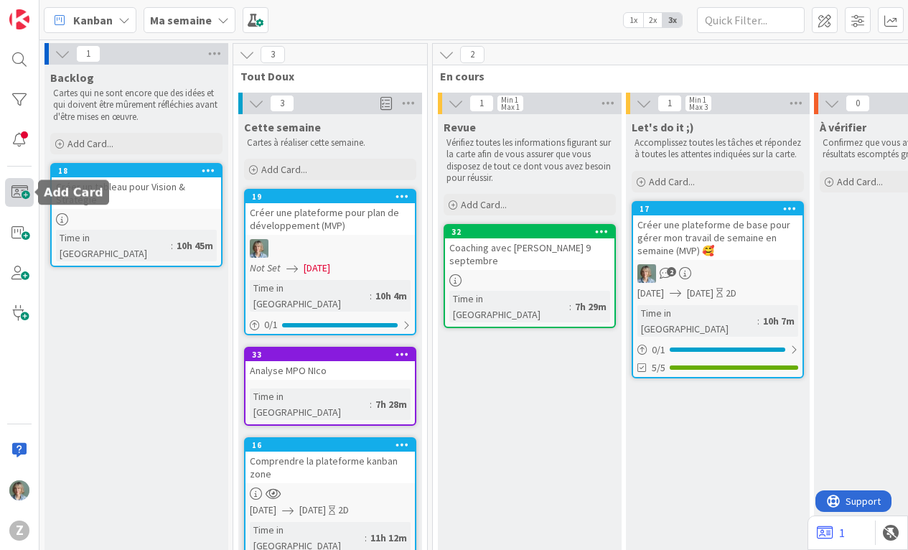
click at [19, 192] on span at bounding box center [19, 192] width 29 height 29
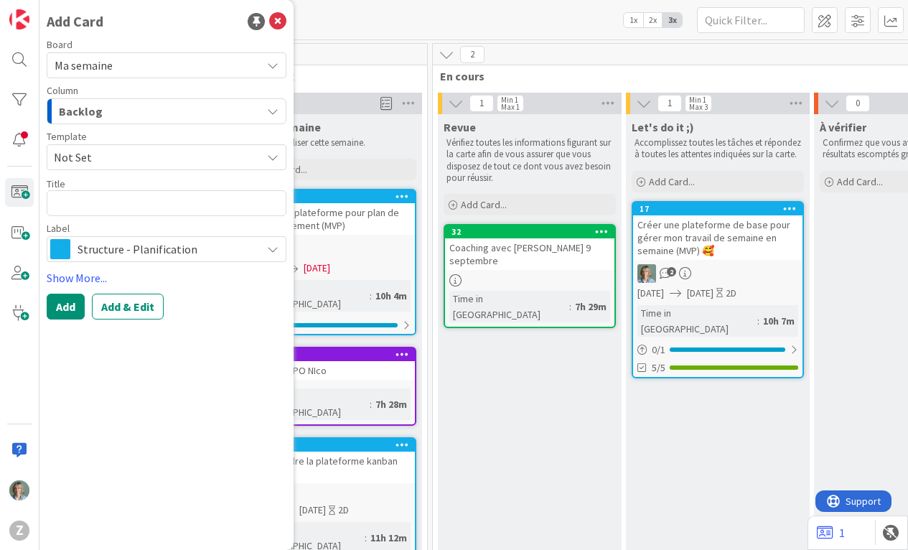
click at [232, 248] on span "Structure - Planification" at bounding box center [165, 249] width 177 height 20
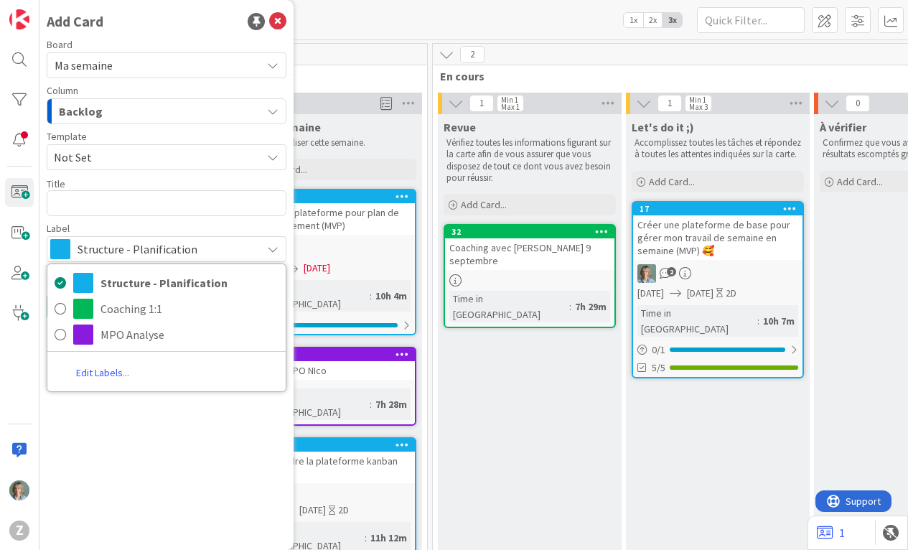
click at [232, 248] on span "Structure - Planification" at bounding box center [165, 249] width 177 height 20
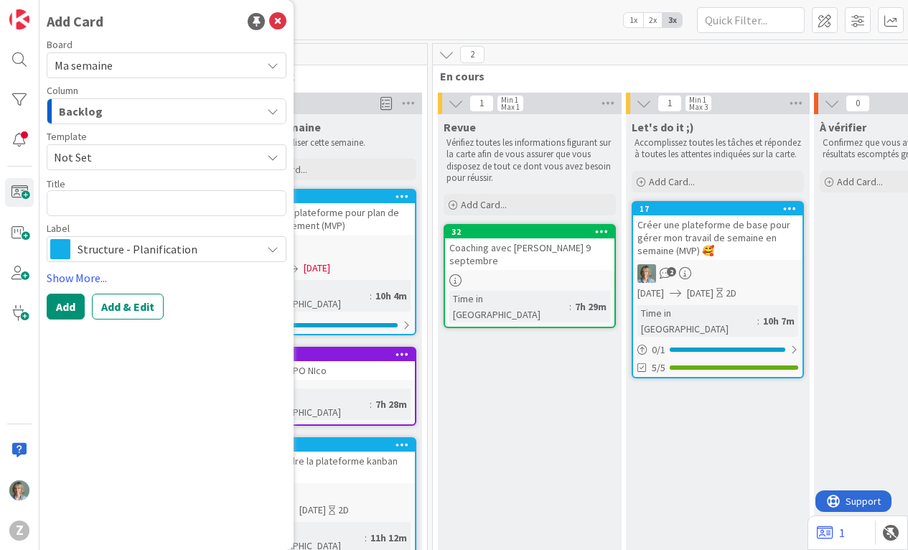
click at [235, 112] on div "Backlog" at bounding box center [158, 111] width 206 height 23
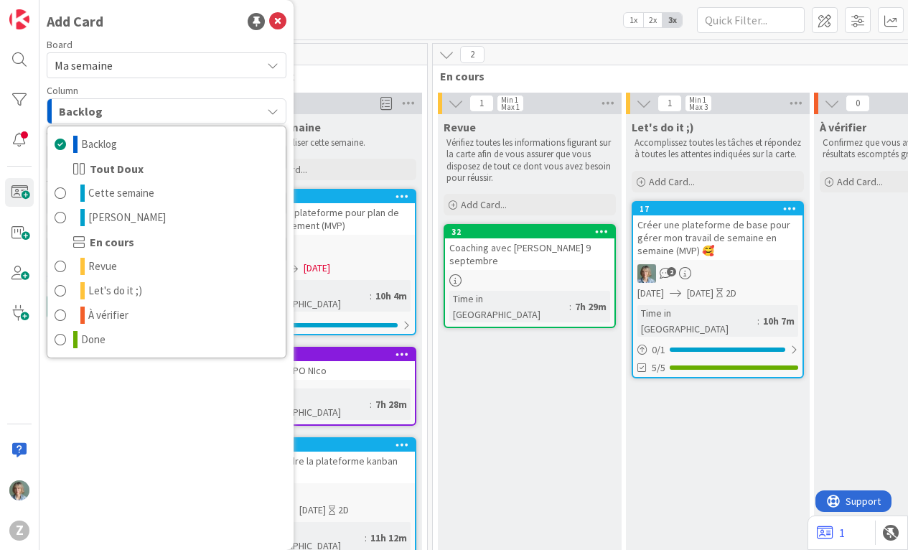
click at [235, 112] on div "Backlog" at bounding box center [158, 111] width 206 height 23
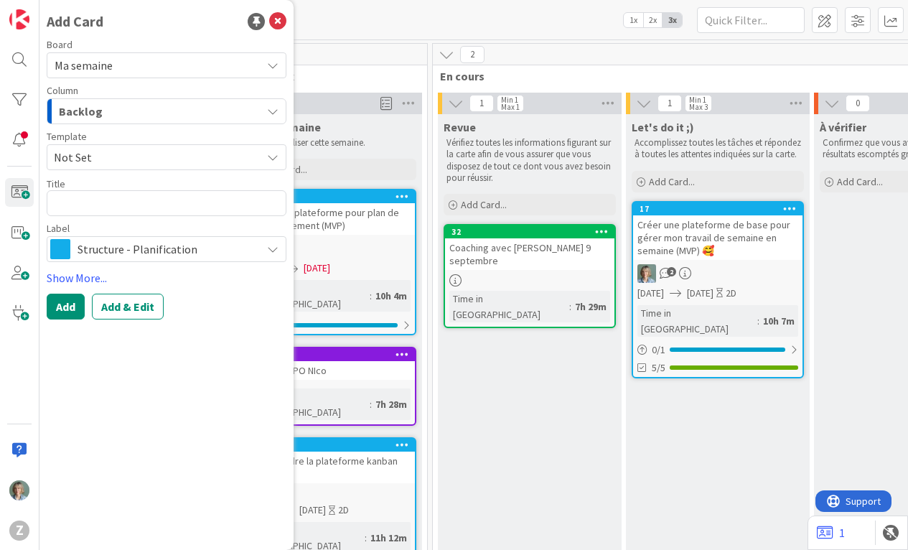
click at [193, 156] on span "Not Set" at bounding box center [152, 157] width 197 height 19
click at [171, 388] on div "Add Card Board Ma semaine Column Backlog Backlog Tout Doux Cette semaine Semain…" at bounding box center [166, 275] width 254 height 550
click at [280, 21] on icon at bounding box center [277, 21] width 17 height 17
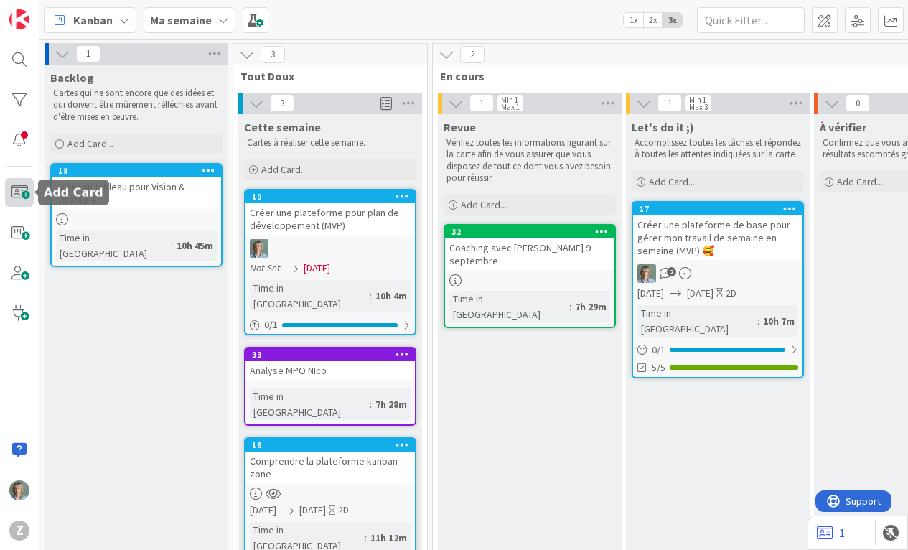
click at [19, 197] on span at bounding box center [19, 192] width 29 height 29
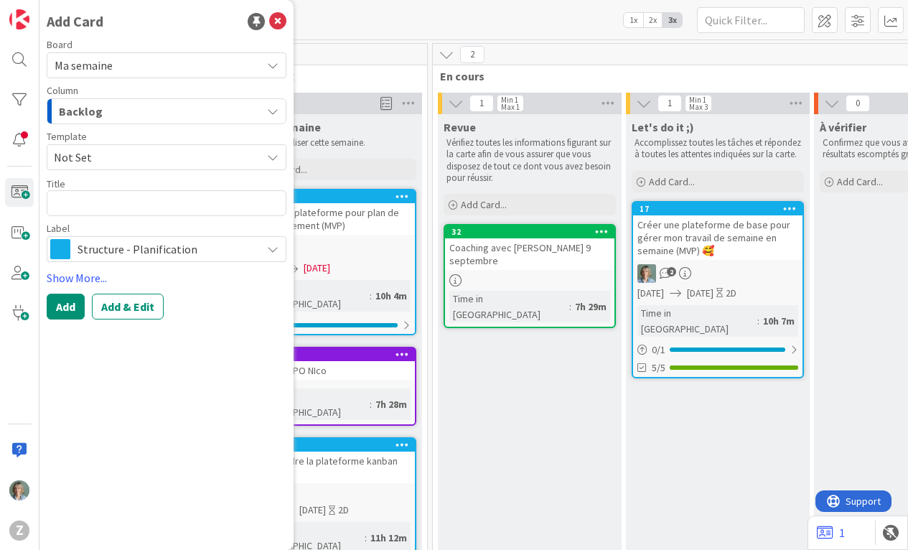
click at [131, 151] on span "Not Set" at bounding box center [152, 157] width 197 height 19
click at [100, 220] on link "Add Card Templates" at bounding box center [97, 223] width 101 height 26
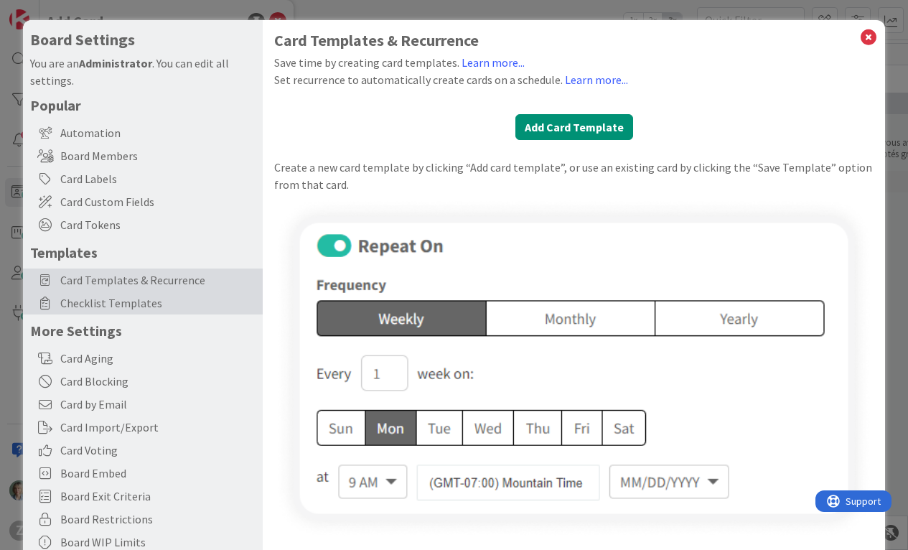
click at [163, 298] on span "Checklist Templates" at bounding box center [157, 302] width 195 height 17
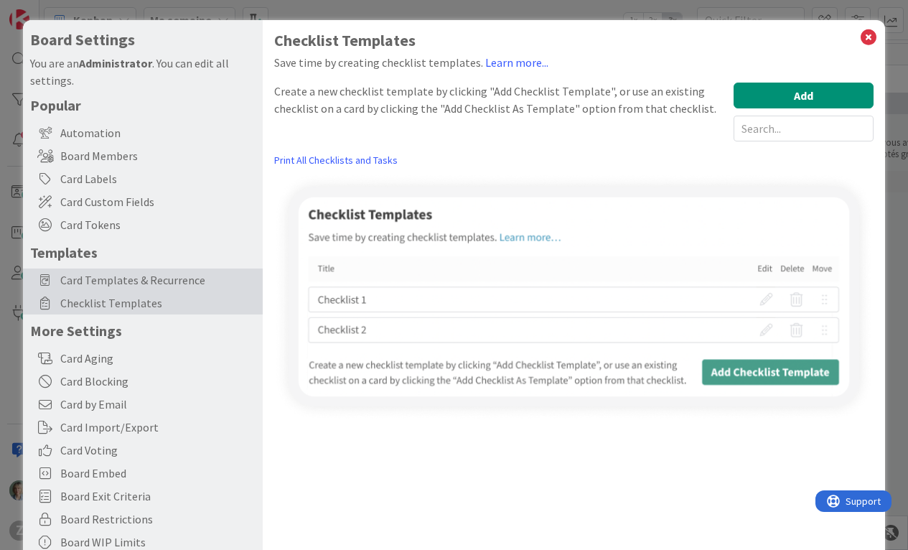
click at [179, 277] on span "Card Templates & Recurrence" at bounding box center [157, 279] width 195 height 17
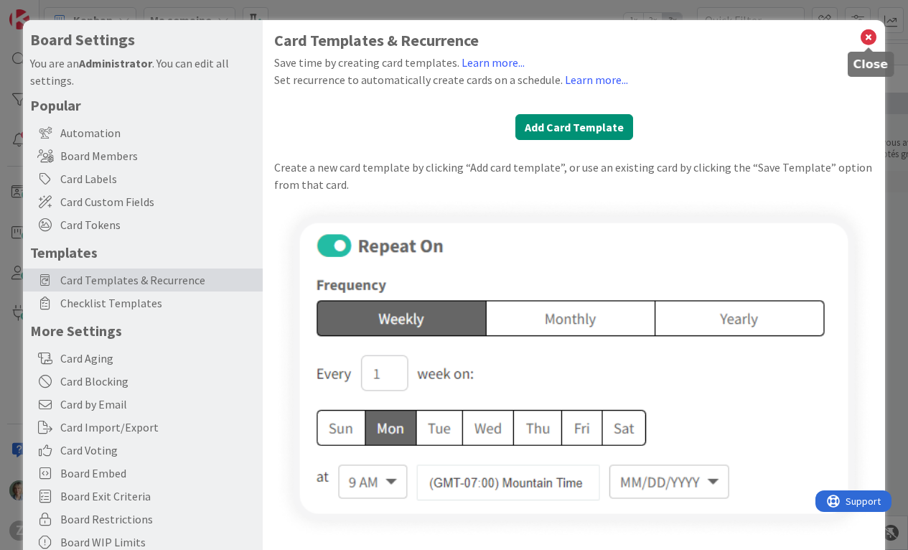
click at [870, 36] on icon at bounding box center [868, 37] width 19 height 20
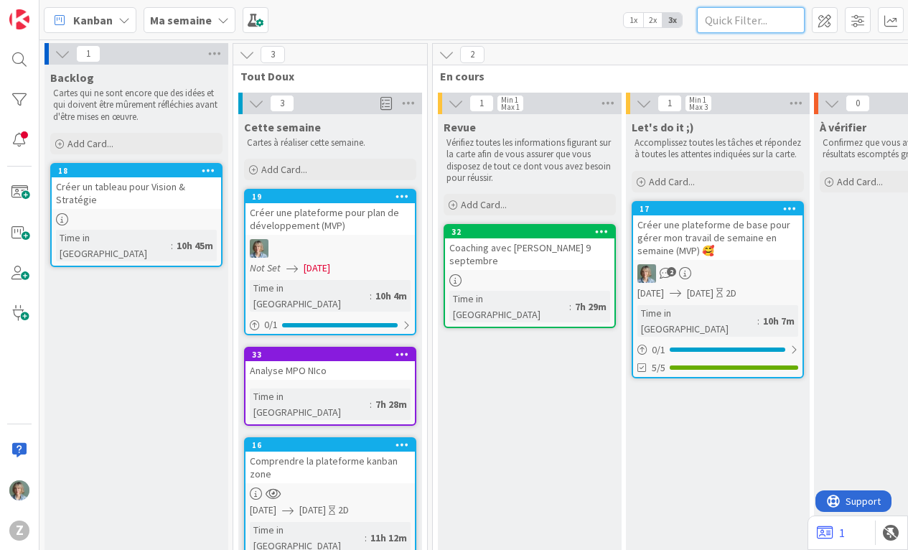
click at [728, 22] on input "text" at bounding box center [751, 20] width 108 height 26
type input "card template"
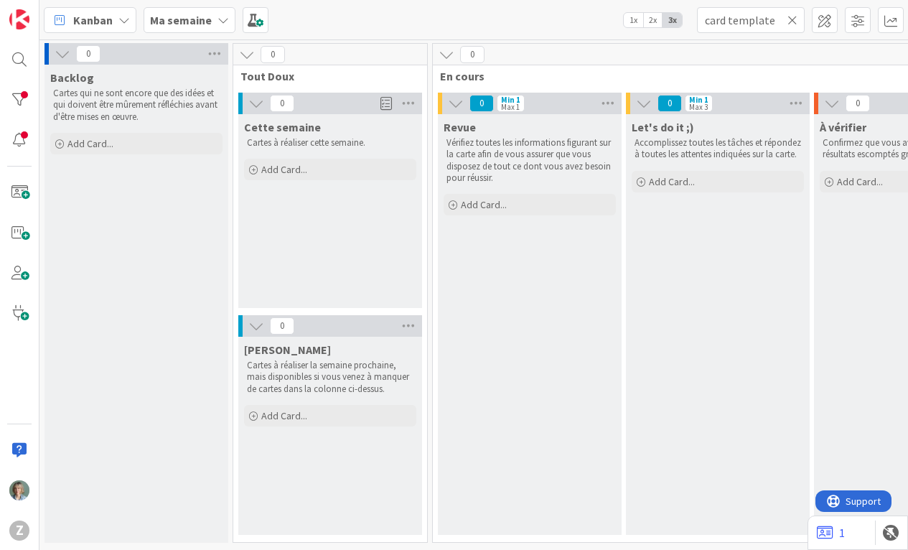
click at [791, 21] on icon at bounding box center [792, 20] width 10 height 13
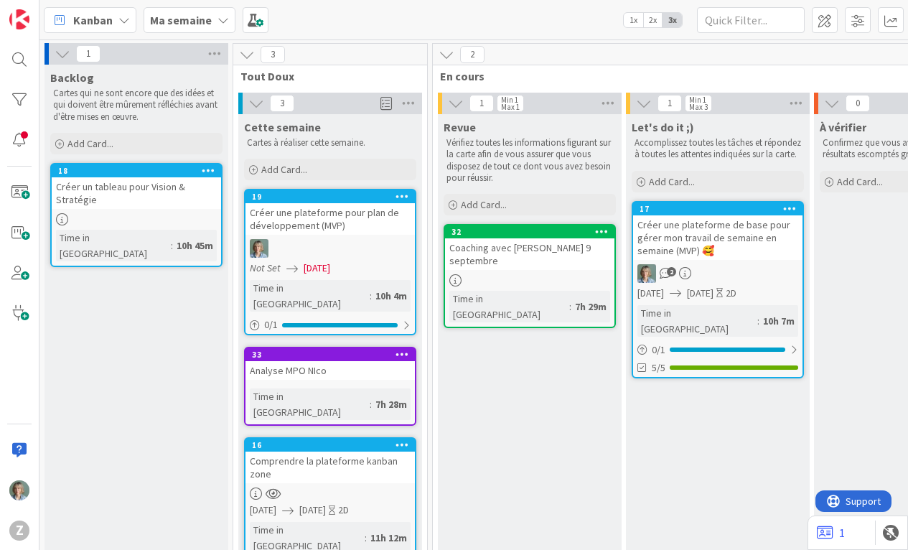
click at [128, 17] on icon at bounding box center [123, 19] width 11 height 11
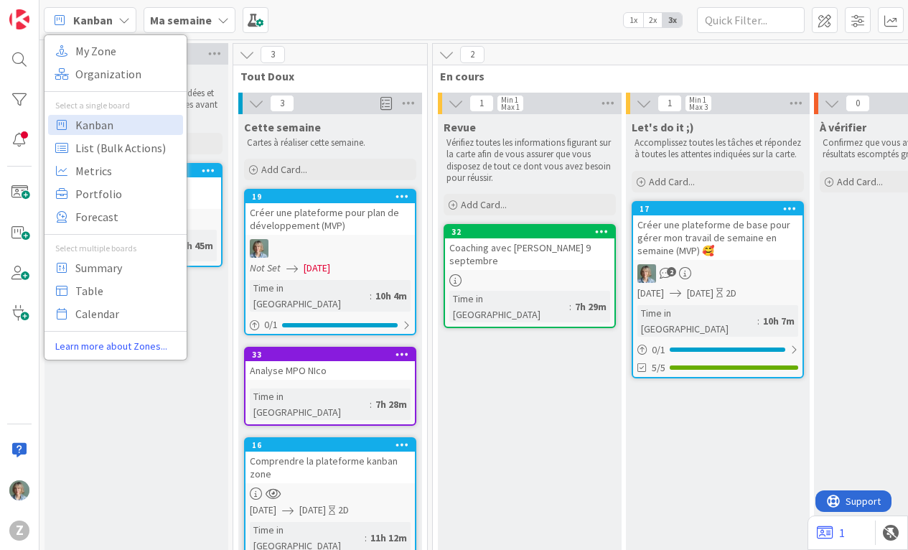
click at [101, 343] on link "Learn more about Zones..." at bounding box center [115, 346] width 142 height 15
click at [217, 15] on icon at bounding box center [222, 19] width 11 height 11
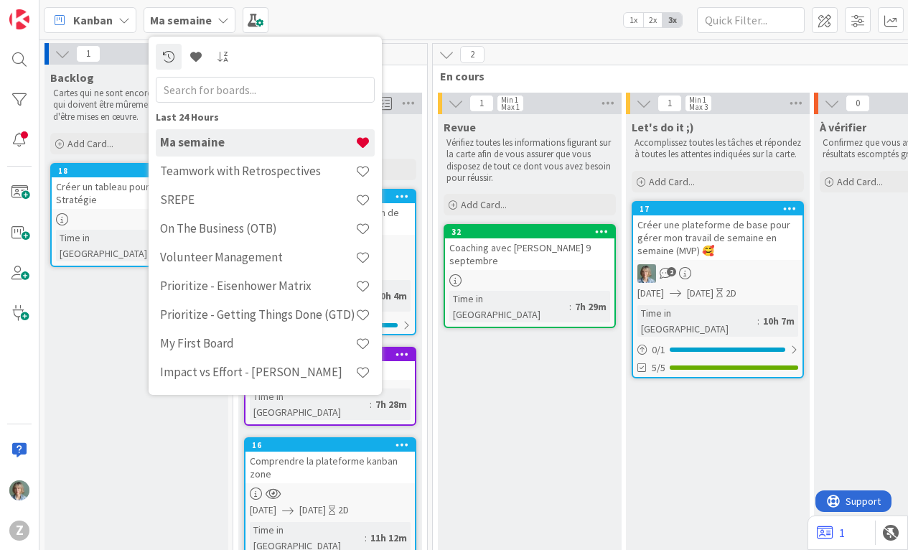
click at [358, 19] on div "Kanban My Zone Organization Select a single board Kanban List (Bulk Actions) Me…" at bounding box center [473, 19] width 868 height 39
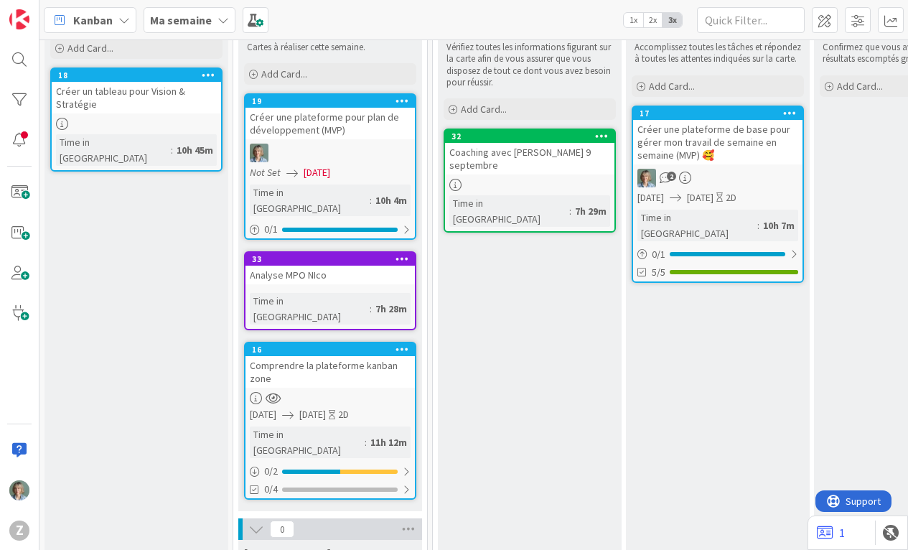
scroll to position [142, 0]
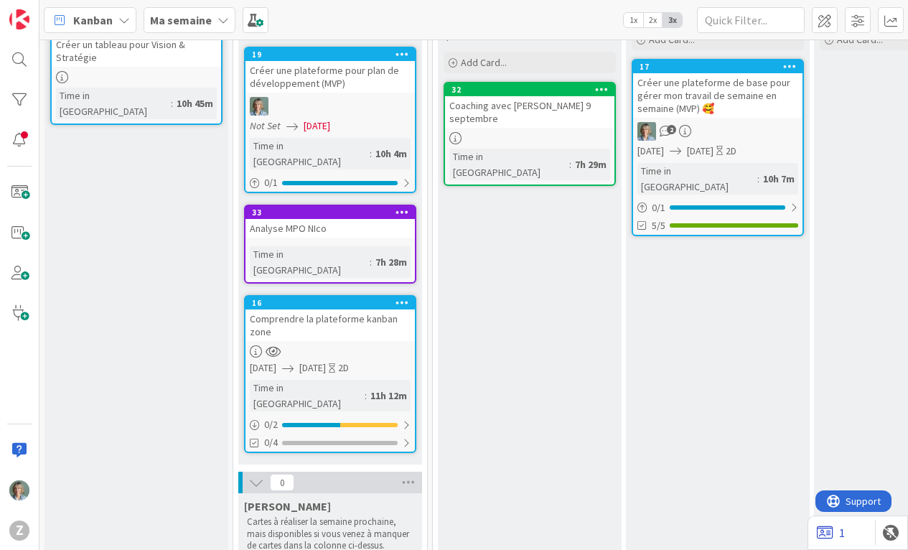
click at [827, 532] on icon at bounding box center [825, 532] width 17 height 14
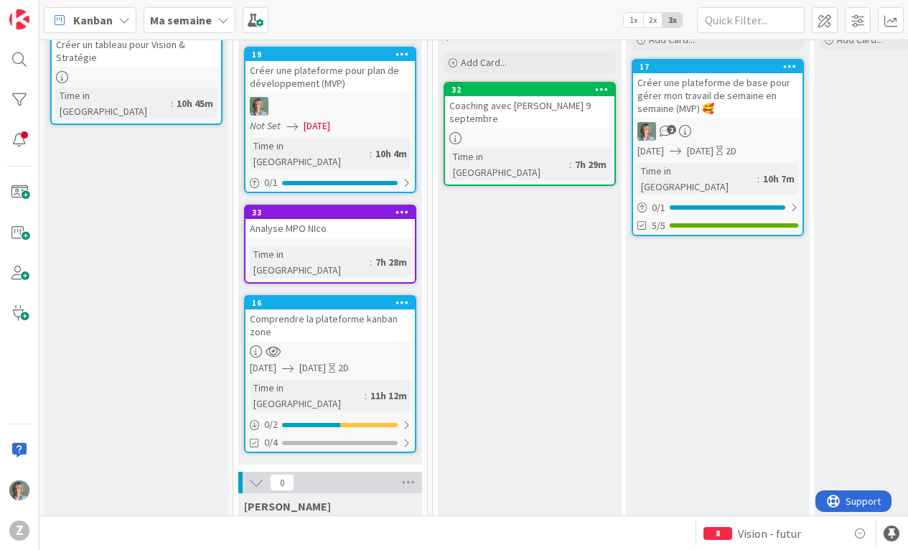
click at [708, 459] on div "Let's do it ;) Accomplissez toutes les tâches et répondez à toutes les attentes…" at bounding box center [718, 329] width 184 height 715
click at [19, 494] on img at bounding box center [19, 490] width 20 height 20
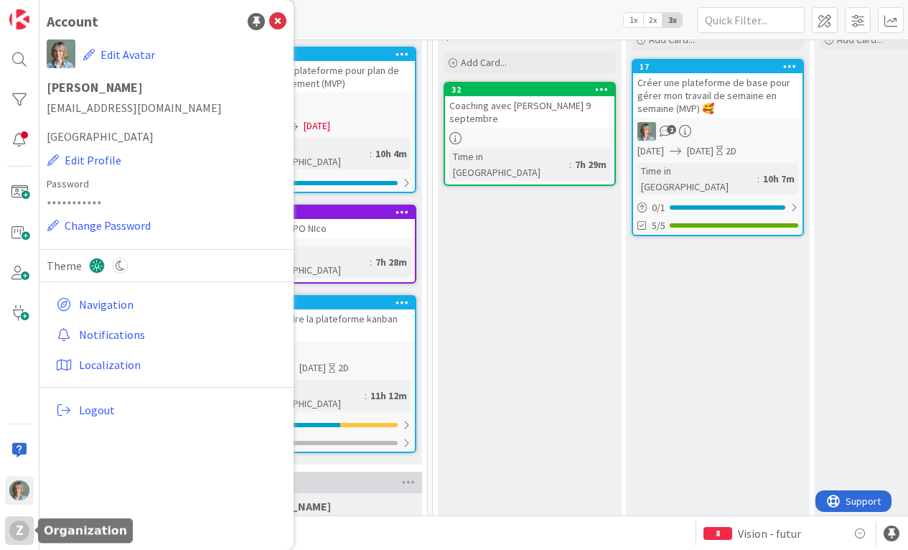
click at [20, 527] on div "Z" at bounding box center [19, 530] width 20 height 20
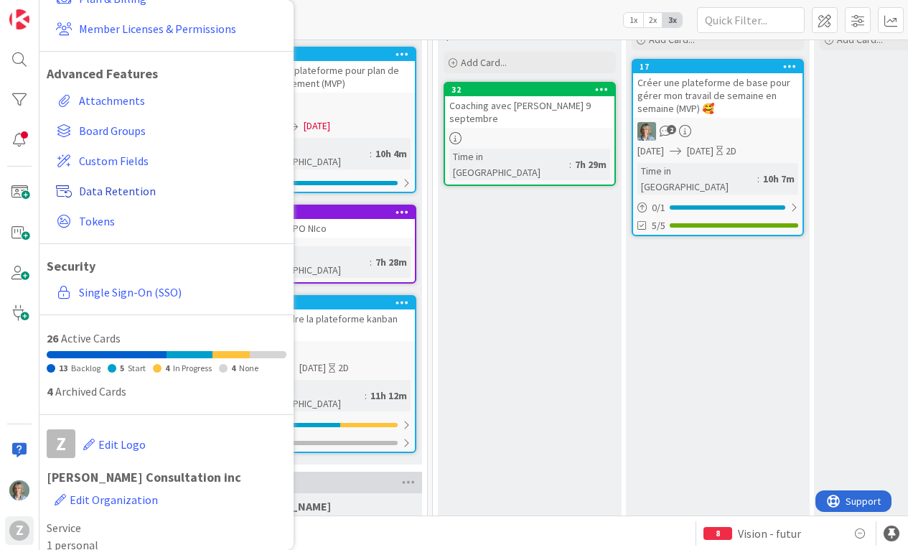
scroll to position [154, 0]
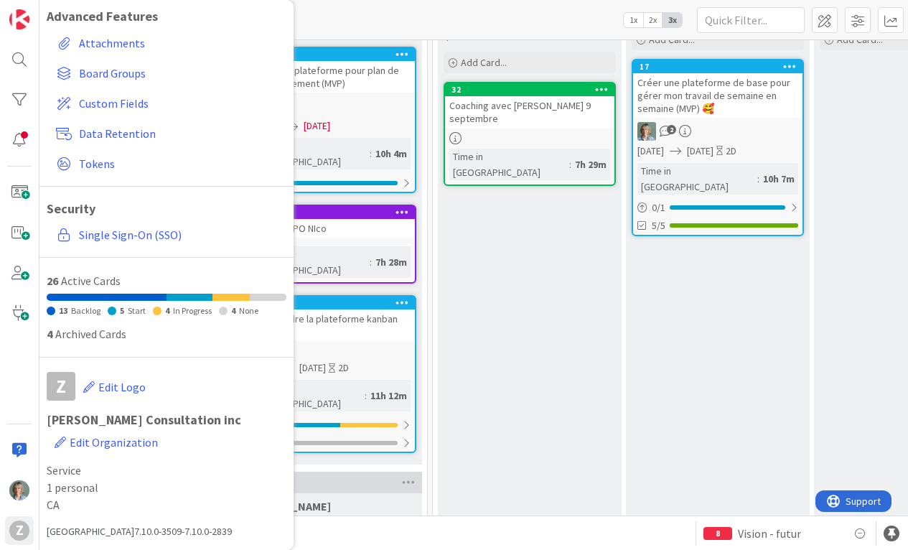
click at [74, 336] on div "4 Archived Cards" at bounding box center [167, 333] width 240 height 17
click at [87, 280] on div "26 Active Cards" at bounding box center [167, 280] width 240 height 17
click at [483, 26] on div "Kanban My Zone Organization Select a single board Kanban List (Bulk Actions) Me…" at bounding box center [473, 19] width 868 height 39
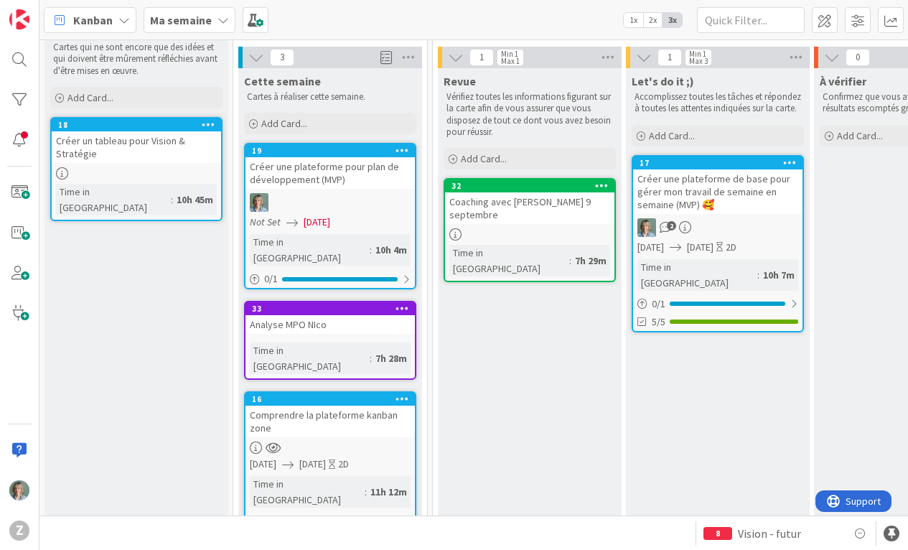
scroll to position [0, 0]
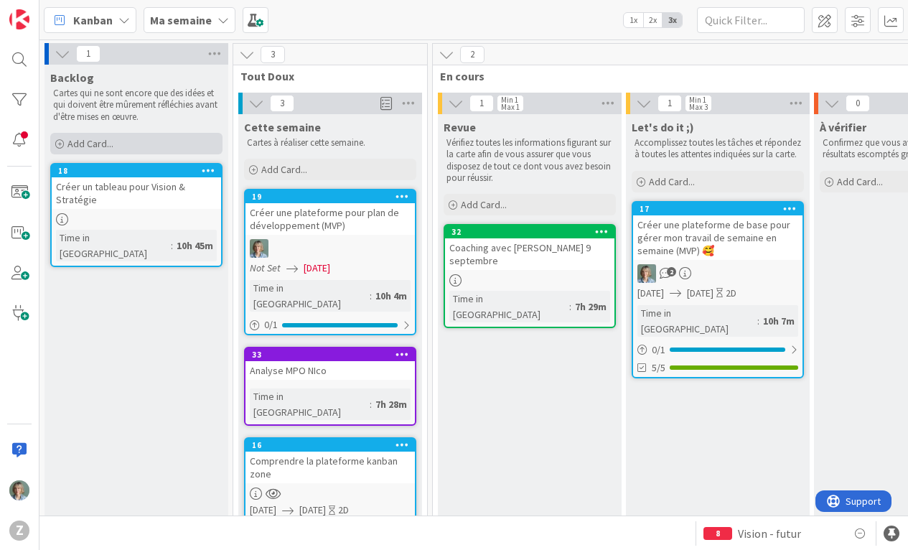
click at [125, 133] on div "Add Card..." at bounding box center [136, 144] width 172 height 22
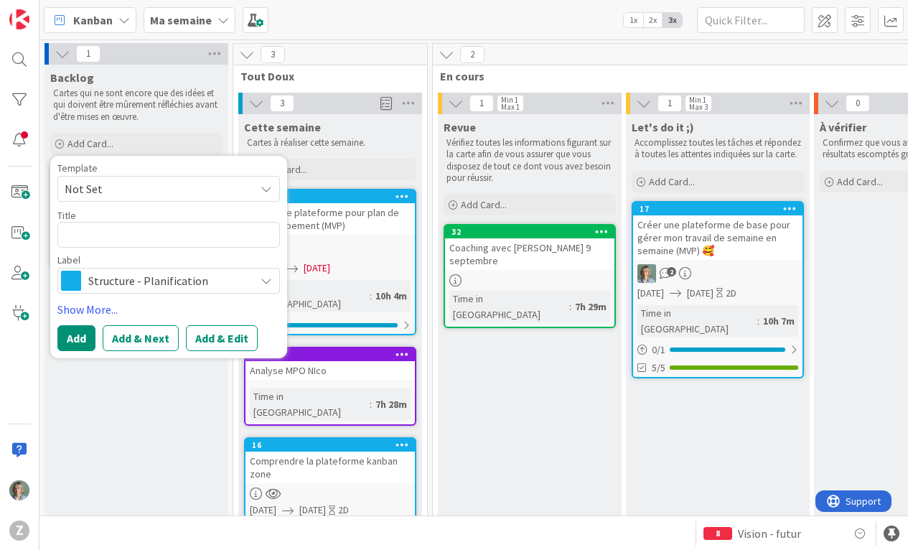
click at [125, 186] on span "Not Set" at bounding box center [154, 188] width 179 height 19
click at [106, 255] on link "Add Card Templates" at bounding box center [108, 254] width 101 height 26
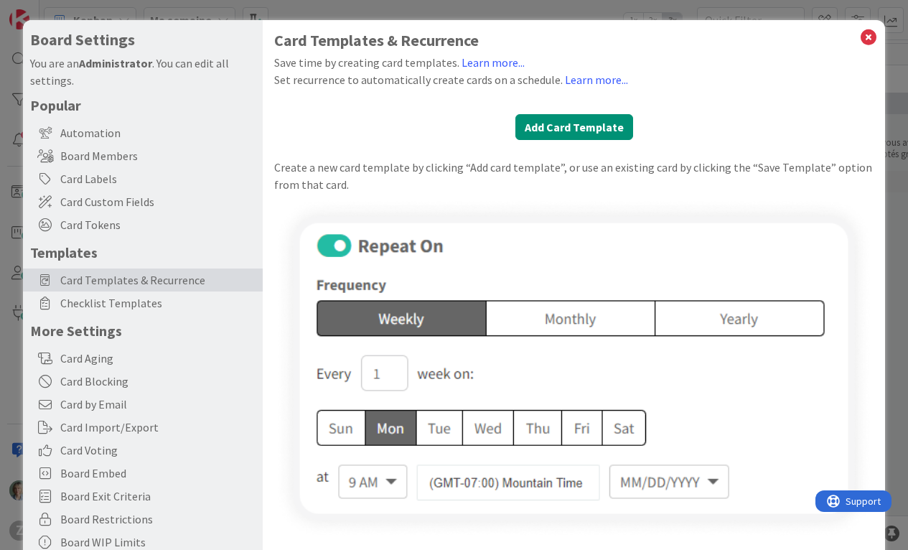
click at [107, 276] on span "Card Templates & Recurrence" at bounding box center [157, 279] width 195 height 17
click at [502, 59] on link "Learn more..." at bounding box center [492, 62] width 63 height 14
click at [575, 79] on link "Learn more..." at bounding box center [596, 79] width 63 height 14
click at [602, 128] on button "Add Card Template" at bounding box center [574, 127] width 118 height 26
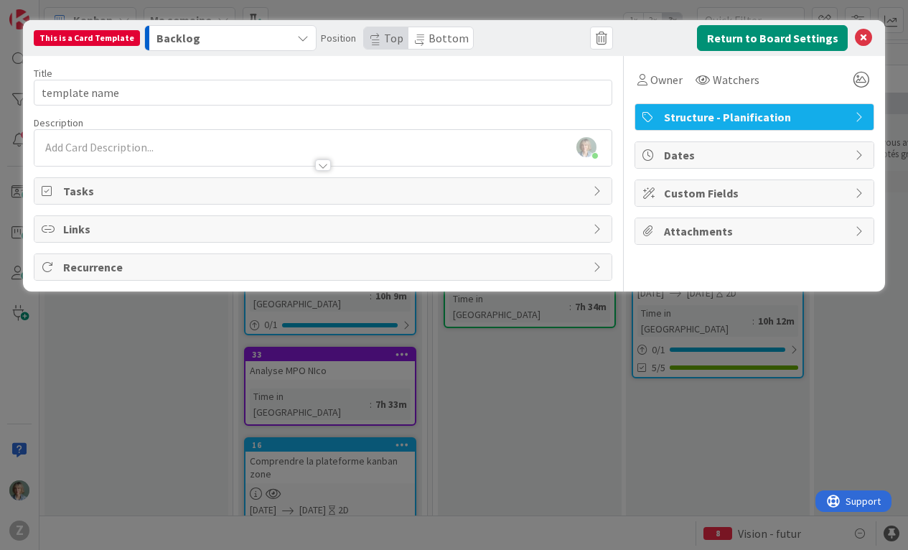
click at [297, 40] on icon "button" at bounding box center [302, 37] width 11 height 11
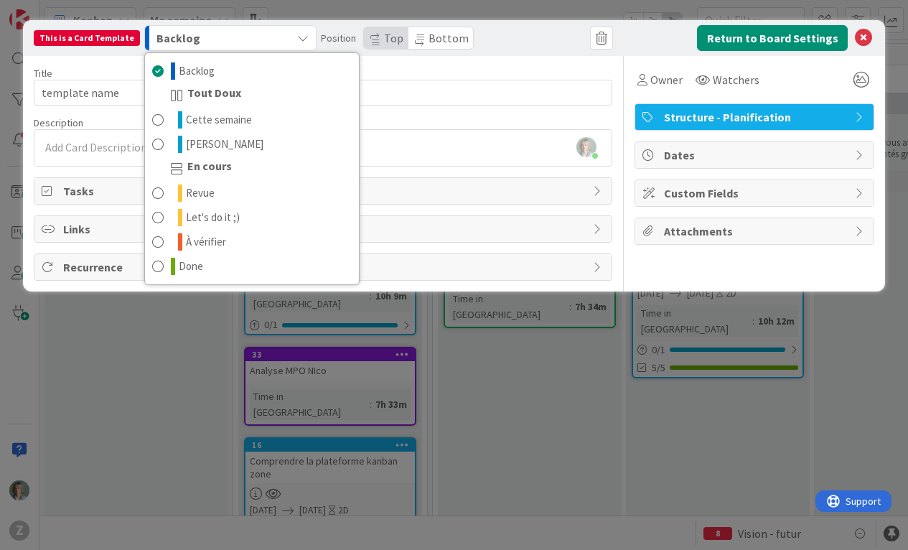
click at [297, 40] on icon "button" at bounding box center [302, 37] width 11 height 11
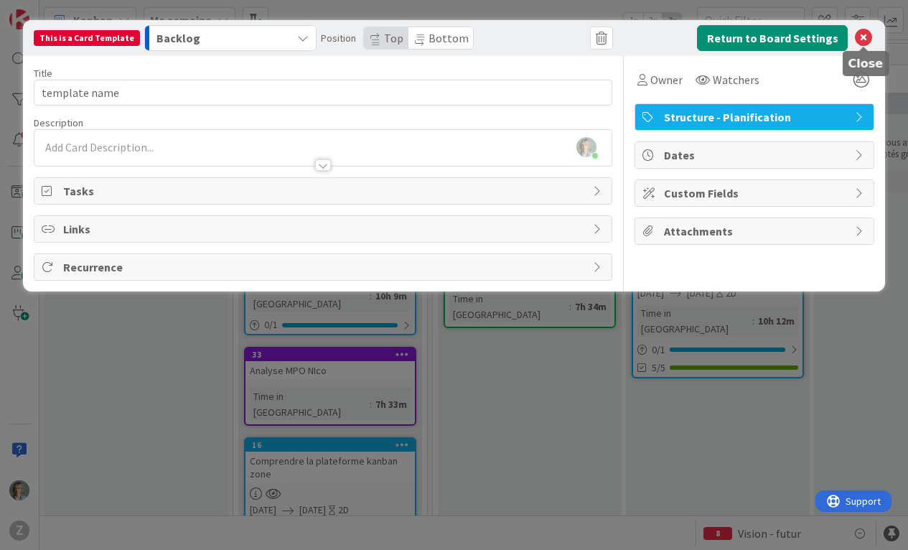
click at [863, 35] on icon at bounding box center [863, 37] width 17 height 17
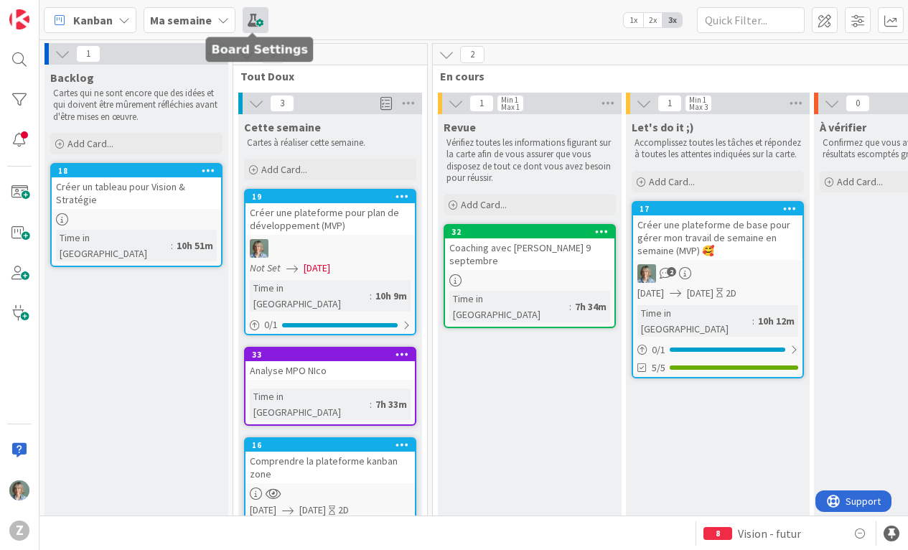
click at [247, 19] on span at bounding box center [256, 20] width 26 height 26
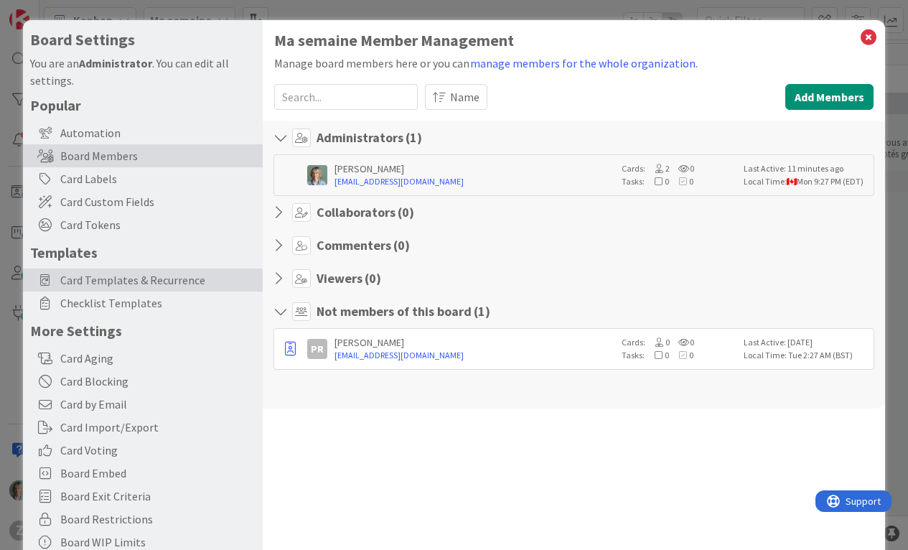
click at [175, 278] on span "Card Templates & Recurrence" at bounding box center [157, 279] width 195 height 17
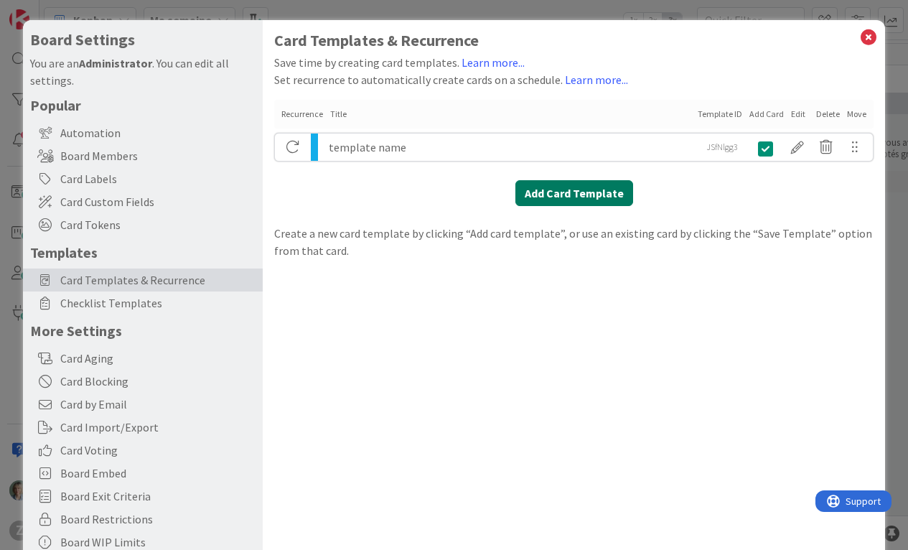
click at [553, 197] on button "Add Card Template" at bounding box center [574, 193] width 118 height 26
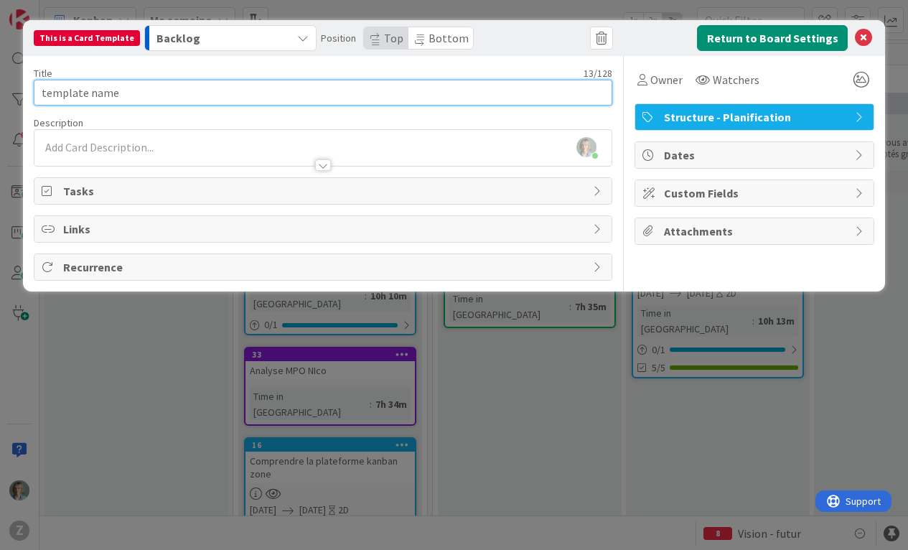
click at [492, 95] on input "template name" at bounding box center [323, 93] width 579 height 26
type input "Roles et Responsabilités"
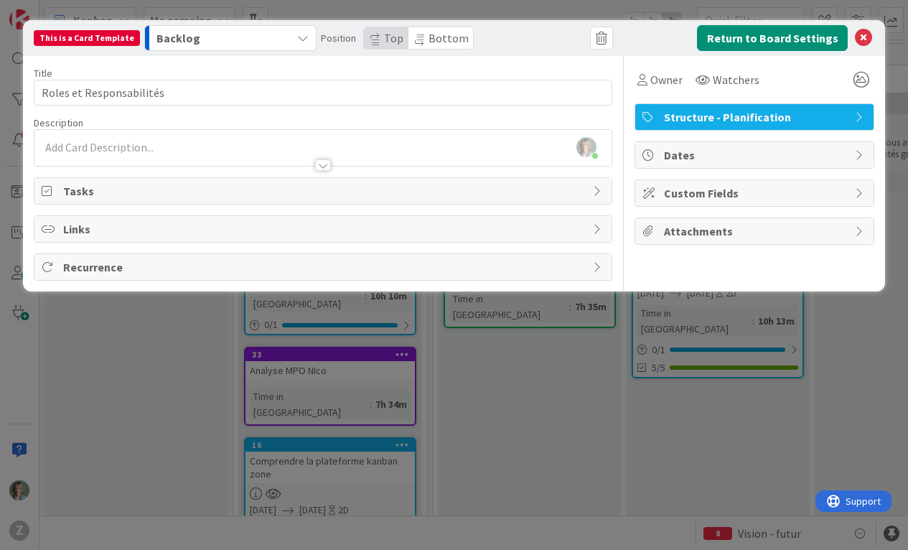
click at [478, 257] on div "Recurrence" at bounding box center [323, 267] width 578 height 26
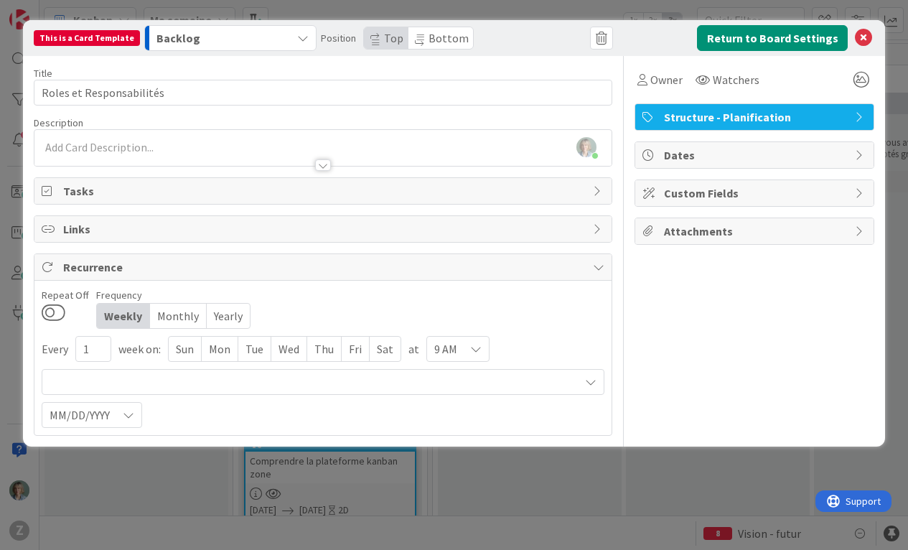
click at [478, 258] on span "Recurrence" at bounding box center [324, 266] width 523 height 17
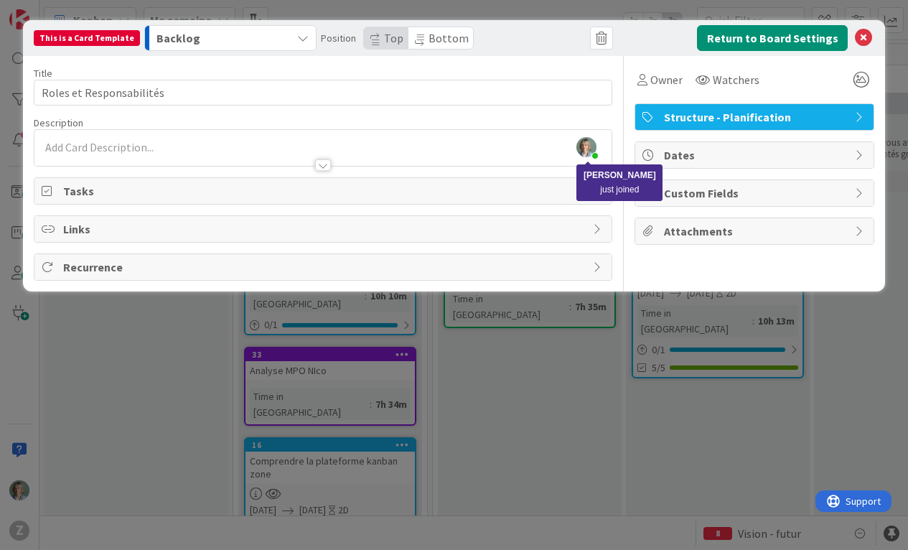
click at [587, 142] on img at bounding box center [586, 147] width 20 height 20
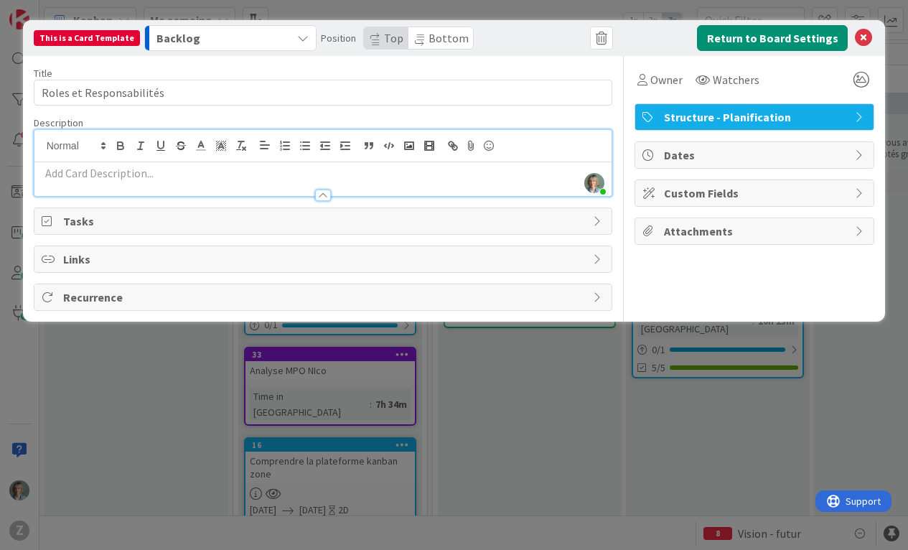
click at [779, 120] on span "Structure - Planification" at bounding box center [756, 116] width 184 height 17
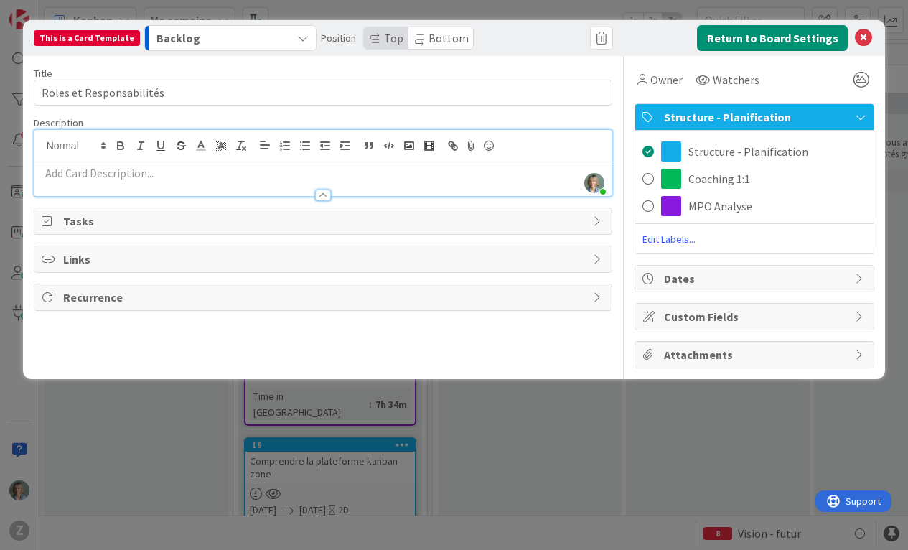
click at [779, 120] on span "Structure - Planification" at bounding box center [756, 116] width 184 height 17
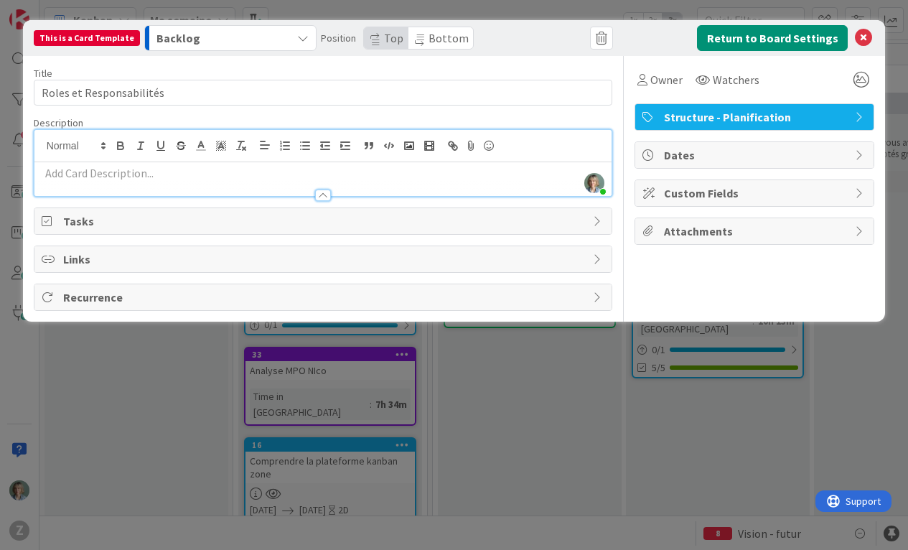
click at [108, 37] on div "This is a Card Template" at bounding box center [87, 38] width 106 height 16
click at [489, 37] on div at bounding box center [547, 38] width 133 height 26
click at [815, 34] on button "Return to Board Settings" at bounding box center [772, 38] width 151 height 26
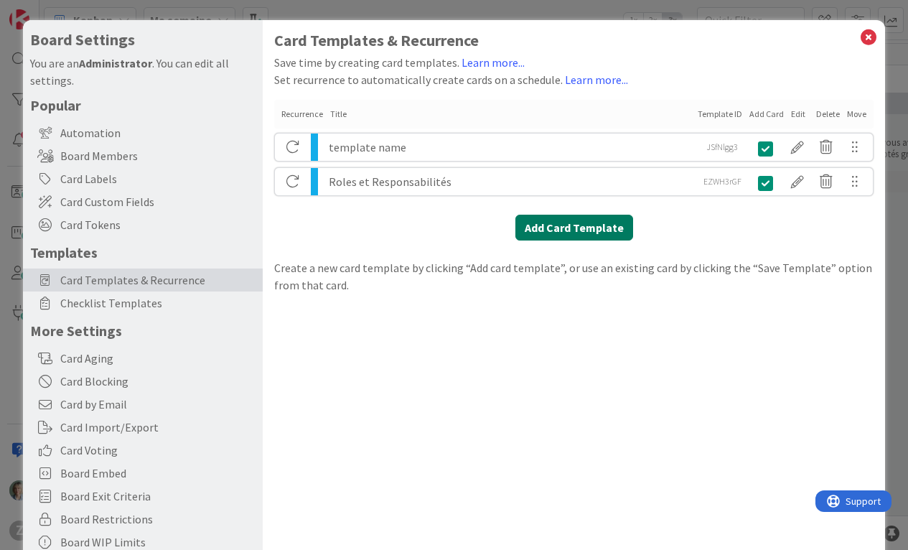
click at [594, 224] on button "Add Card Template" at bounding box center [574, 228] width 118 height 26
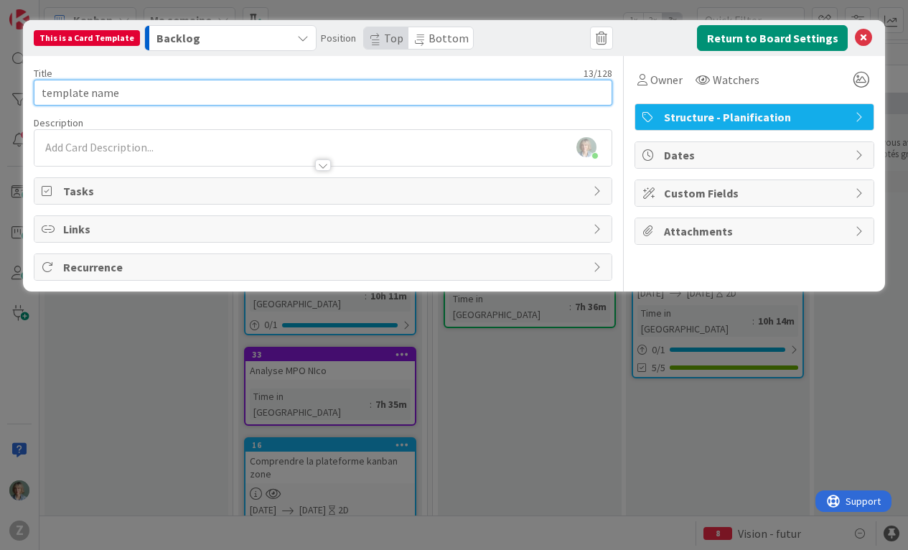
click at [151, 88] on input "template name" at bounding box center [323, 93] width 579 height 26
type input "Présentation du comité"
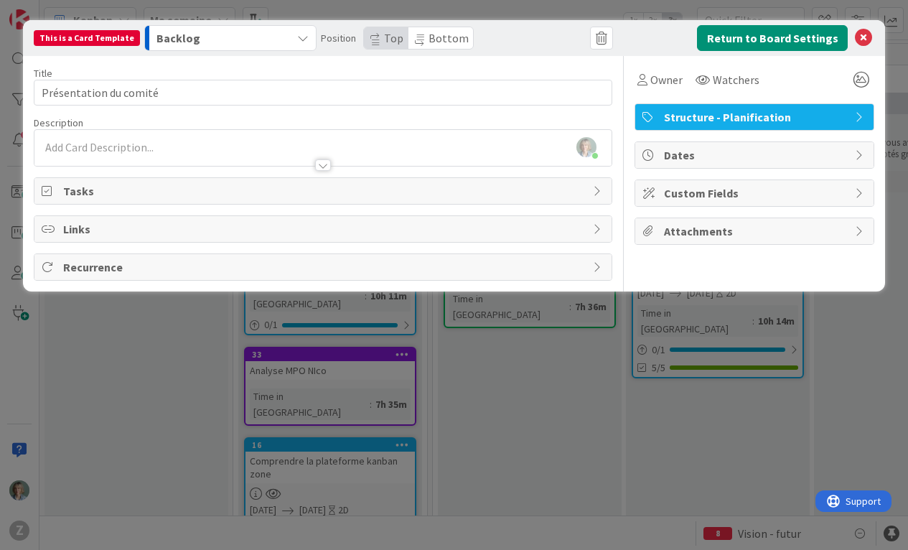
click at [116, 152] on div at bounding box center [323, 158] width 578 height 15
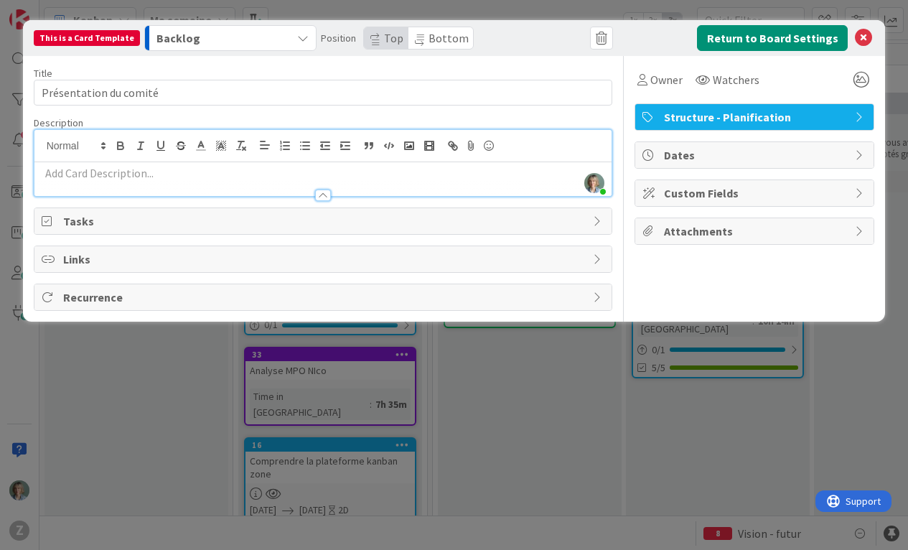
click at [101, 172] on p at bounding box center [323, 173] width 563 height 17
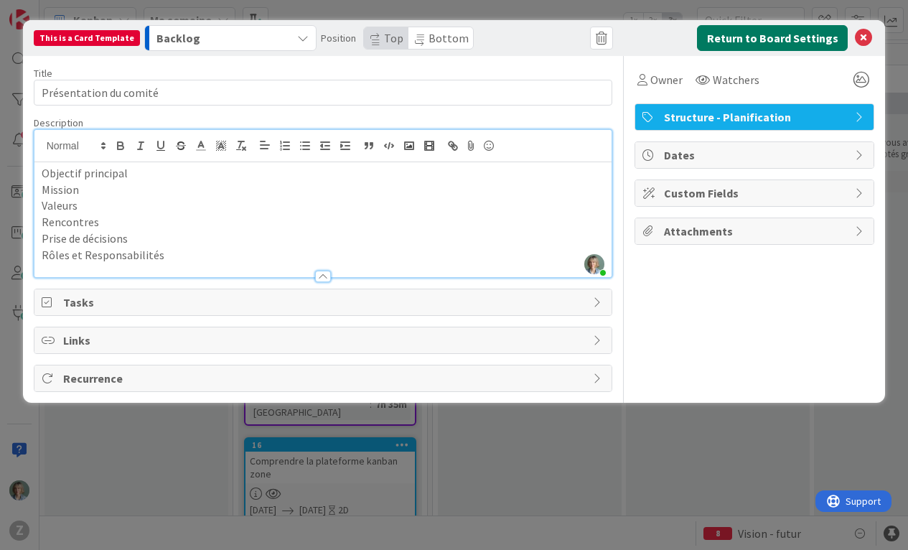
click at [827, 37] on button "Return to Board Settings" at bounding box center [772, 38] width 151 height 26
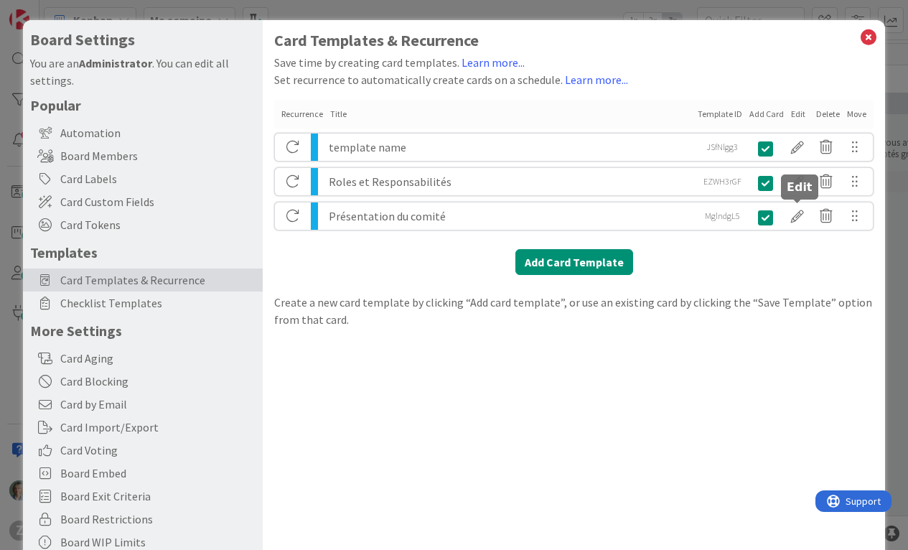
click at [800, 217] on div at bounding box center [797, 216] width 29 height 24
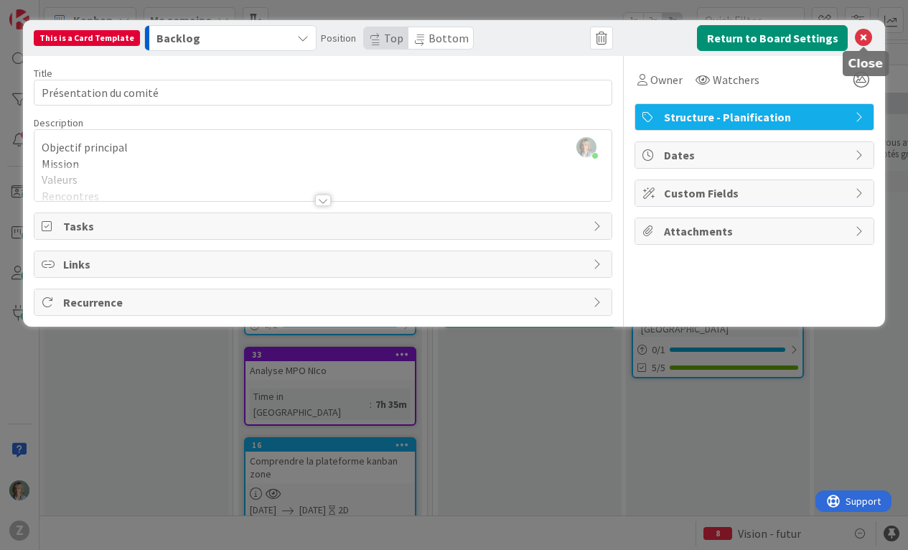
click at [865, 42] on icon at bounding box center [863, 37] width 17 height 17
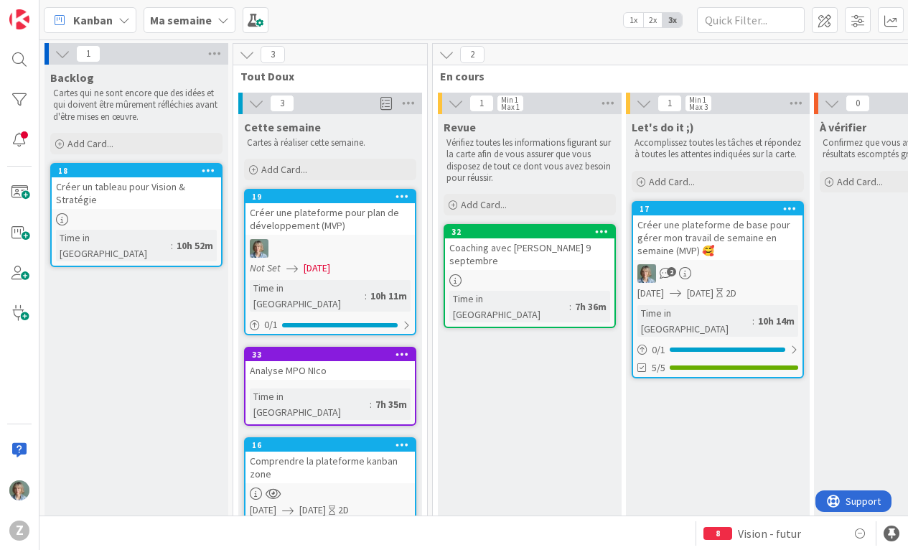
click at [58, 56] on icon at bounding box center [63, 54] width 16 height 16
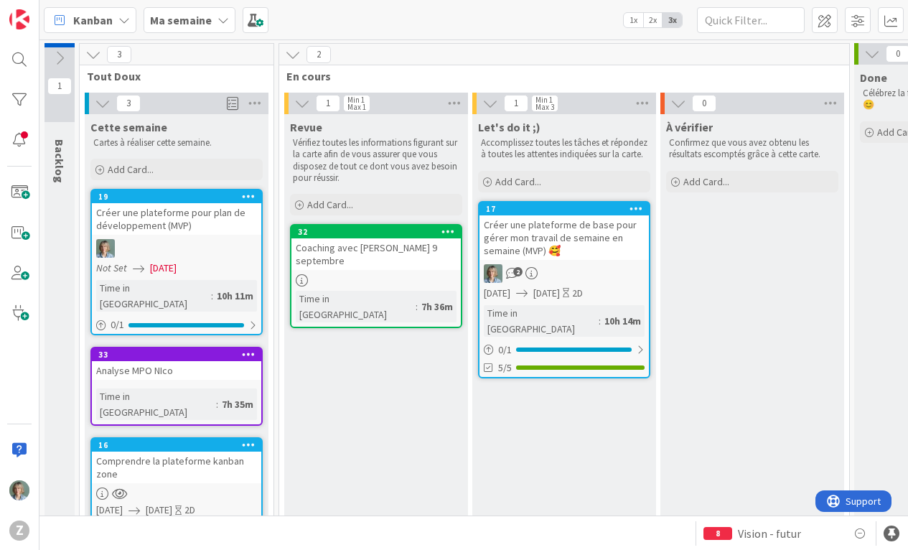
click at [62, 55] on icon at bounding box center [60, 58] width 16 height 16
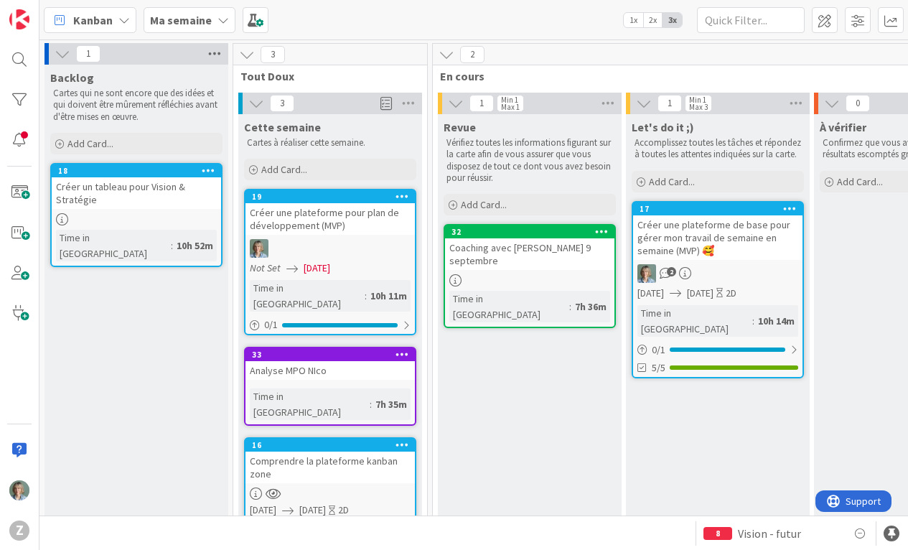
click at [214, 53] on icon at bounding box center [214, 54] width 19 height 22
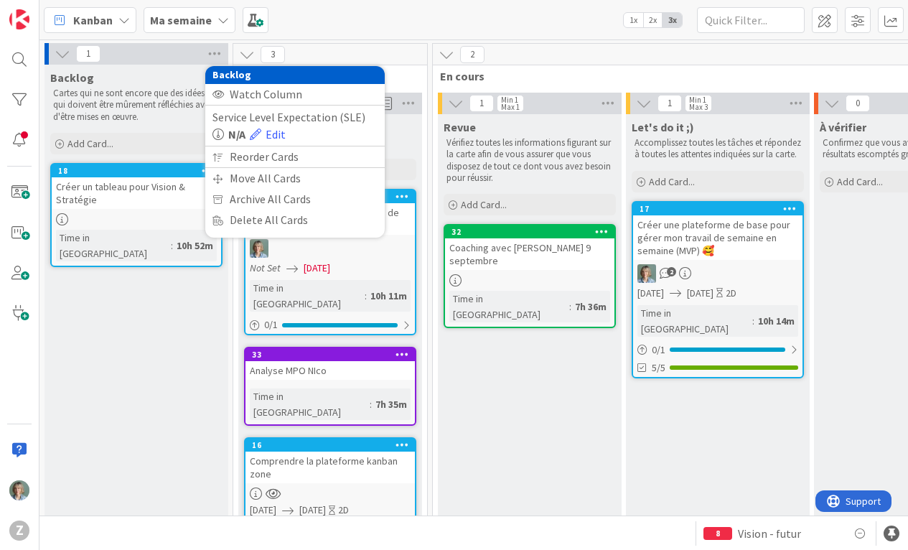
click at [385, 37] on div "Kanban My Zone Organization Select a single board Kanban List (Bulk Actions) Me…" at bounding box center [473, 19] width 868 height 39
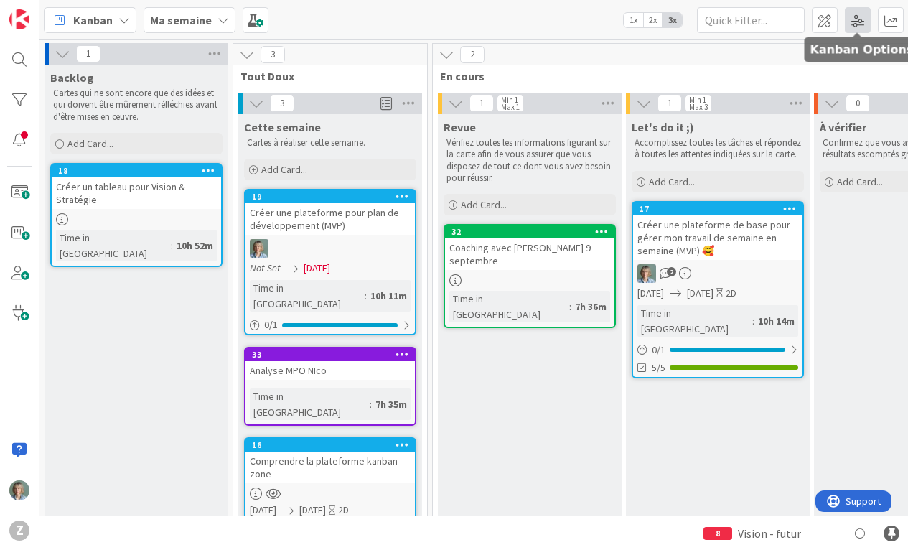
click at [858, 17] on span at bounding box center [858, 20] width 26 height 26
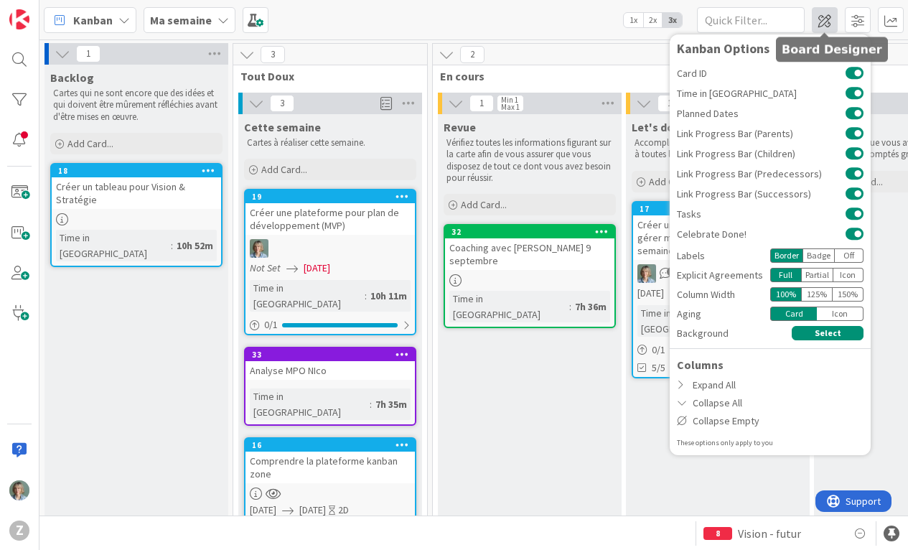
click at [825, 19] on span at bounding box center [825, 20] width 26 height 26
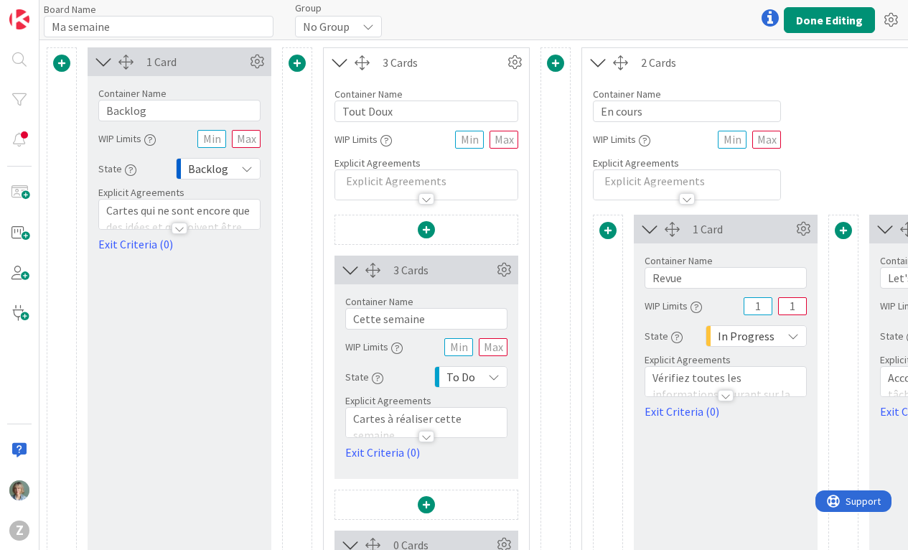
click at [61, 63] on span at bounding box center [61, 63] width 17 height 17
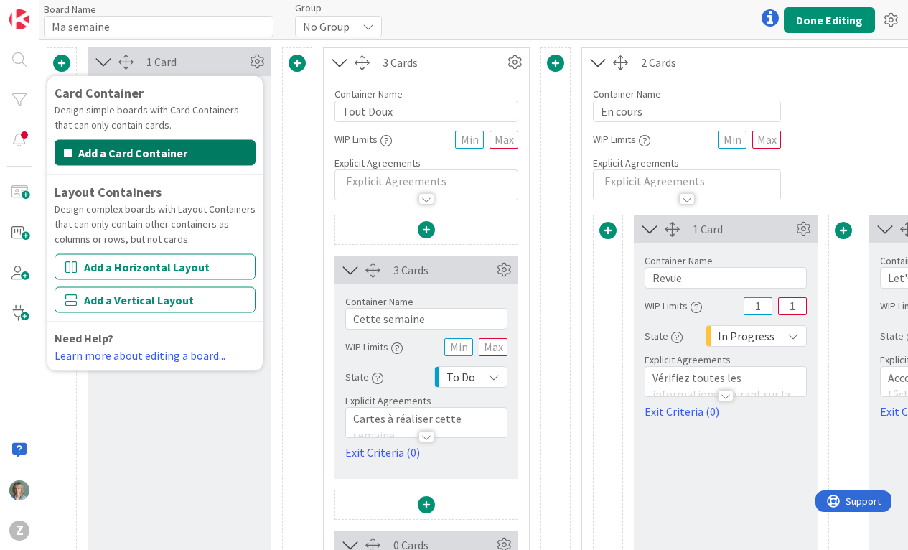
click at [159, 154] on button "Add a Card Container" at bounding box center [155, 153] width 201 height 26
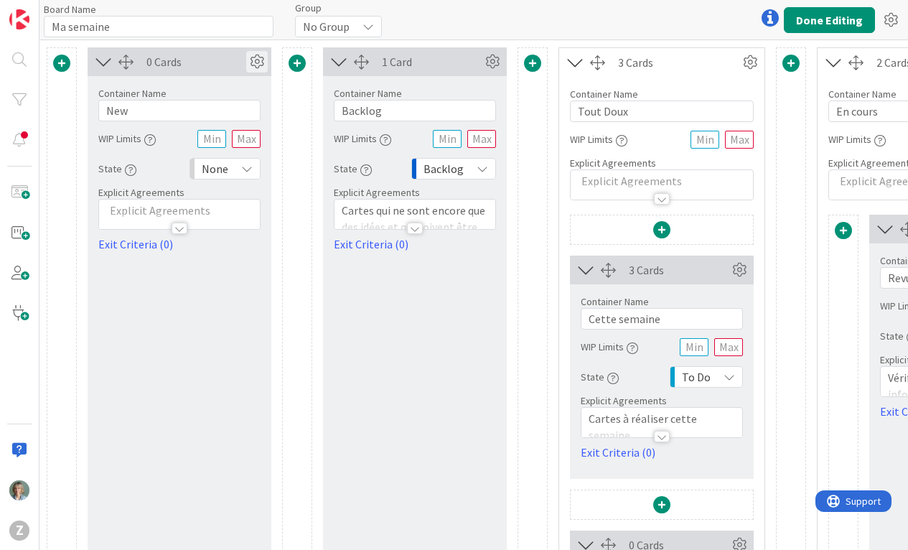
click at [255, 65] on icon at bounding box center [257, 62] width 22 height 22
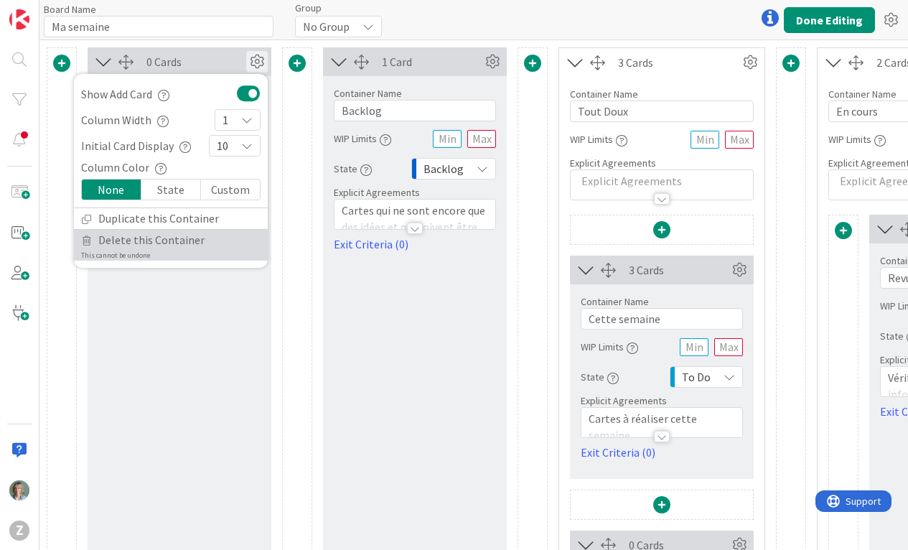
click at [171, 245] on span "Delete this Container" at bounding box center [151, 240] width 106 height 21
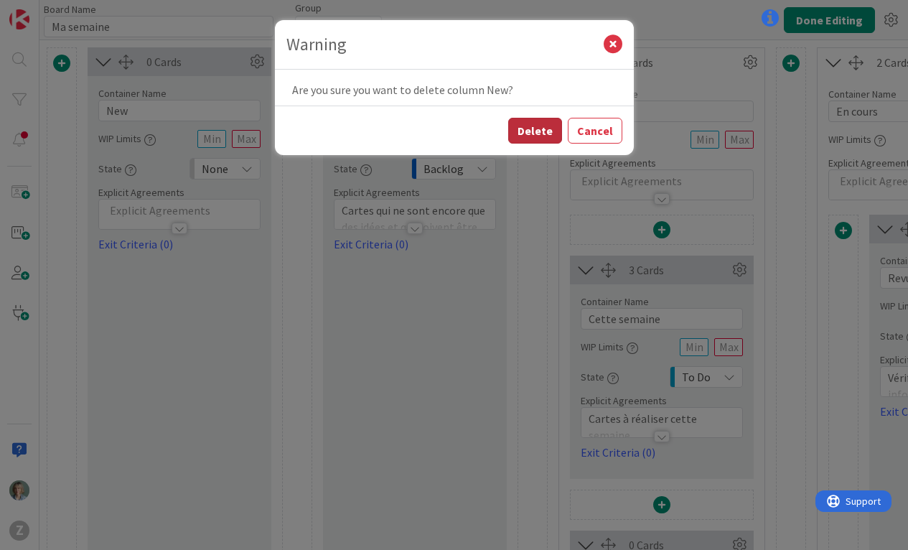
click at [534, 135] on button "Delete" at bounding box center [535, 131] width 54 height 26
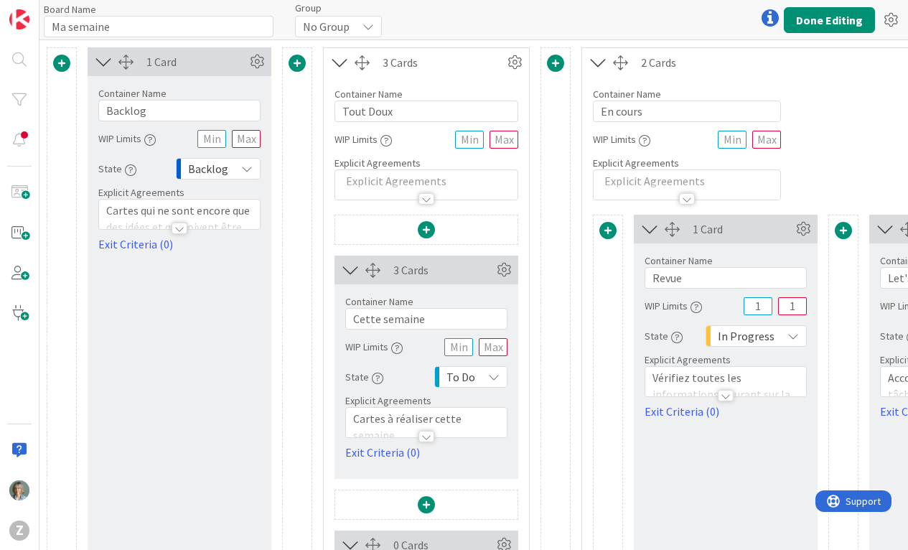
click at [556, 24] on div "Board Name 10 / 64 Ma semaine Group No Group Done Editing" at bounding box center [473, 19] width 868 height 39
